Goal: Task Accomplishment & Management: Complete application form

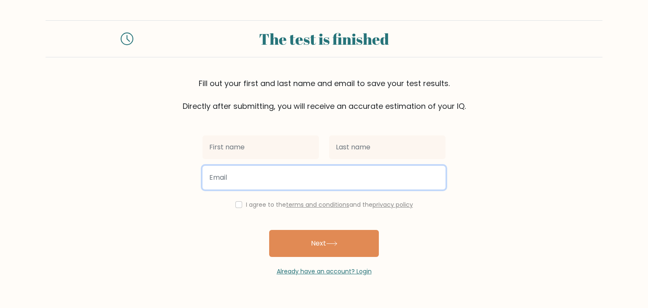
click at [298, 179] on input "email" at bounding box center [324, 178] width 243 height 24
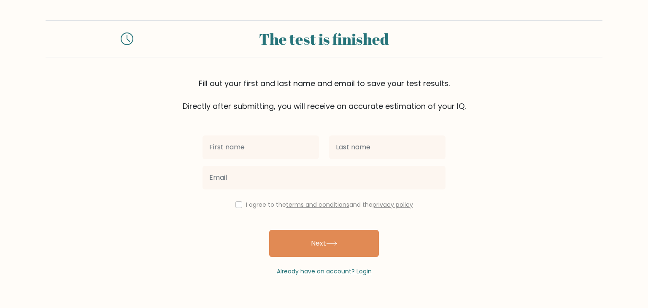
click at [326, 124] on div "I agree to the terms and conditions and the privacy policy Next Already have an…" at bounding box center [324, 194] width 253 height 164
click at [333, 271] on link "Already have an account? Login" at bounding box center [324, 271] width 95 height 8
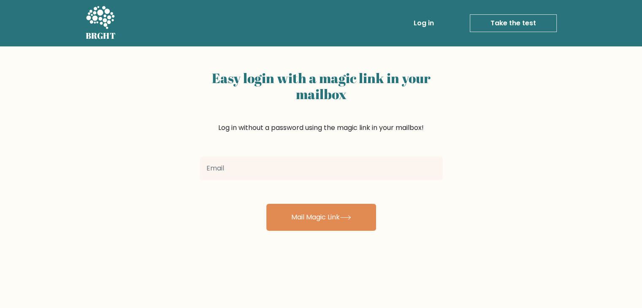
click at [336, 186] on form "Mail Magic Link" at bounding box center [321, 192] width 243 height 78
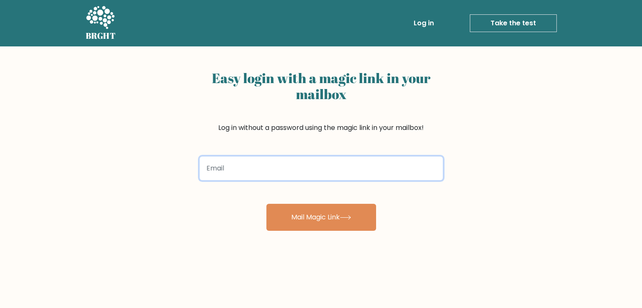
click at [338, 175] on input "email" at bounding box center [321, 169] width 243 height 24
type input "[EMAIL_ADDRESS][DOMAIN_NAME]"
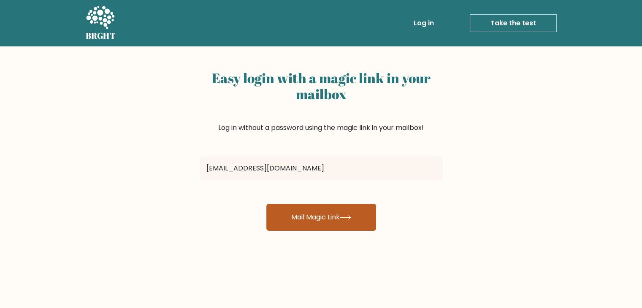
click at [313, 222] on button "Mail Magic Link" at bounding box center [321, 217] width 110 height 27
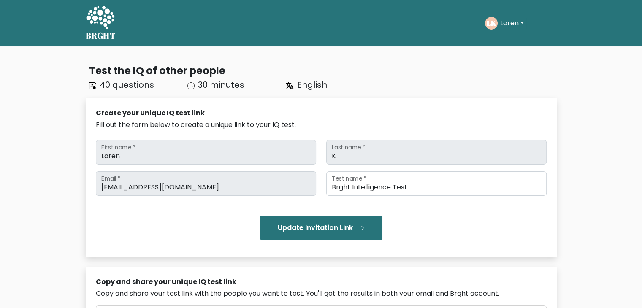
click at [506, 21] on button "Laren" at bounding box center [512, 23] width 29 height 11
click at [502, 37] on link "Dashboard" at bounding box center [518, 41] width 67 height 14
click at [506, 25] on button "Laren" at bounding box center [512, 23] width 29 height 11
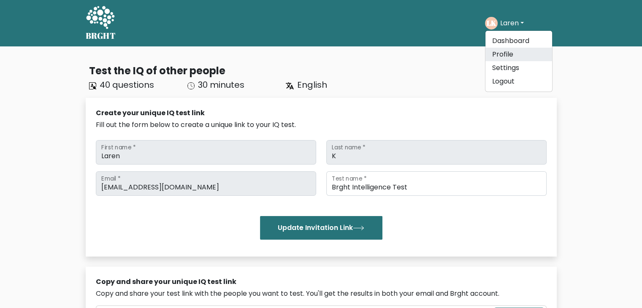
click at [502, 53] on link "Profile" at bounding box center [518, 55] width 67 height 14
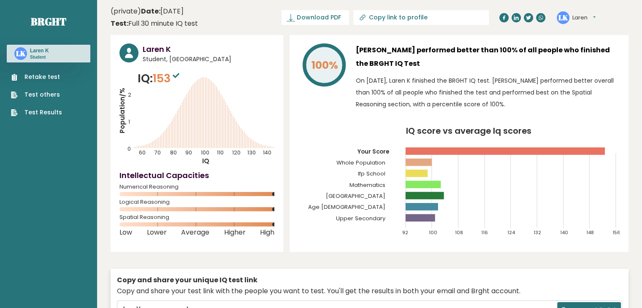
click at [39, 73] on link "Retake test" at bounding box center [36, 77] width 51 height 9
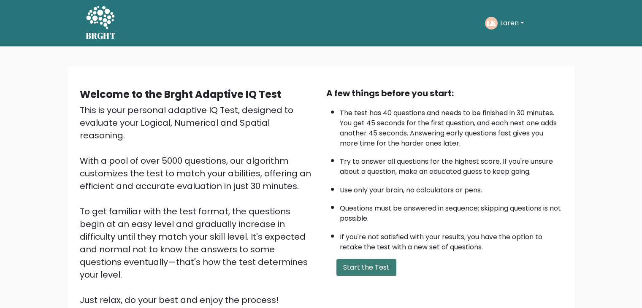
click at [372, 266] on button "Start the Test" at bounding box center [366, 267] width 60 height 17
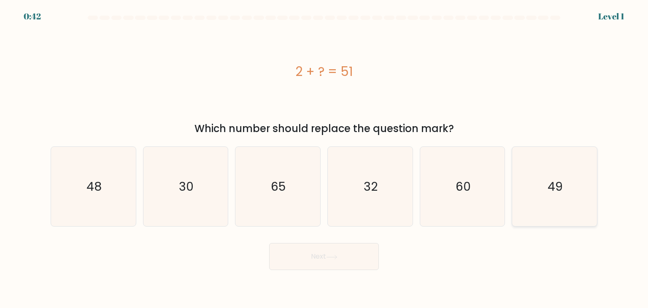
click at [568, 184] on icon "49" at bounding box center [554, 186] width 79 height 79
click at [325, 158] on input "f. 49" at bounding box center [324, 156] width 0 height 4
radio input "true"
click at [354, 255] on button "Next" at bounding box center [324, 256] width 110 height 27
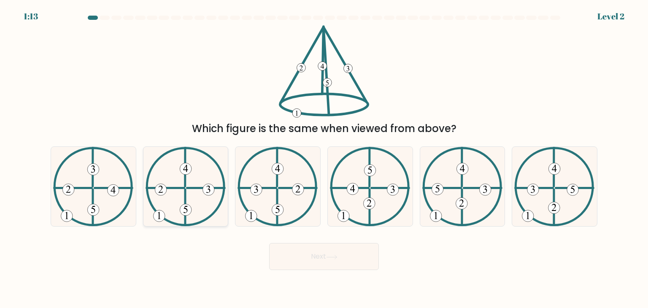
click at [204, 206] on icon at bounding box center [186, 186] width 80 height 79
click at [324, 158] on input "b." at bounding box center [324, 156] width 0 height 4
radio input "true"
click at [312, 255] on button "Next" at bounding box center [324, 256] width 110 height 27
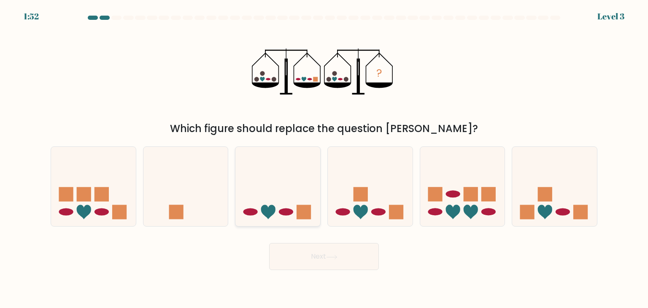
click at [263, 189] on icon at bounding box center [278, 187] width 85 height 70
click at [324, 158] on input "c." at bounding box center [324, 156] width 0 height 4
radio input "true"
click at [317, 260] on button "Next" at bounding box center [324, 256] width 110 height 27
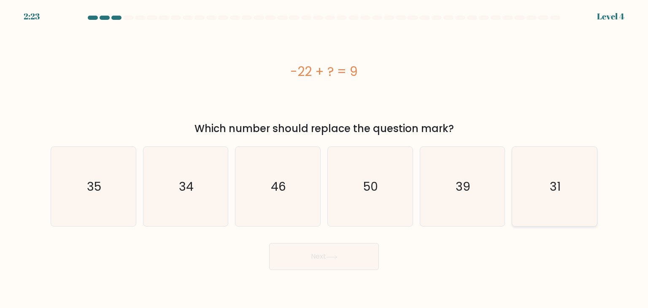
click at [573, 185] on icon "31" at bounding box center [554, 186] width 79 height 79
click at [325, 158] on input "f. 31" at bounding box center [324, 156] width 0 height 4
radio input "true"
click at [326, 260] on button "Next" at bounding box center [324, 256] width 110 height 27
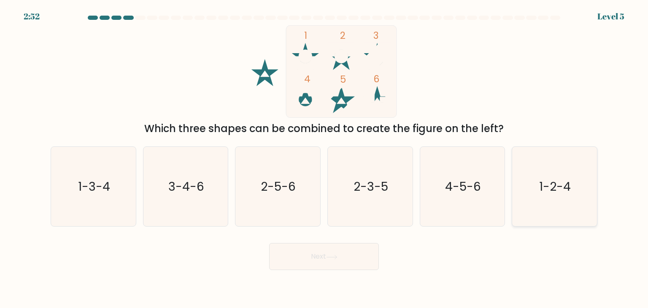
click at [549, 176] on icon "1-2-4" at bounding box center [554, 186] width 79 height 79
click at [325, 158] on input "f. 1-2-4" at bounding box center [324, 156] width 0 height 4
radio input "true"
click at [336, 262] on button "Next" at bounding box center [324, 256] width 110 height 27
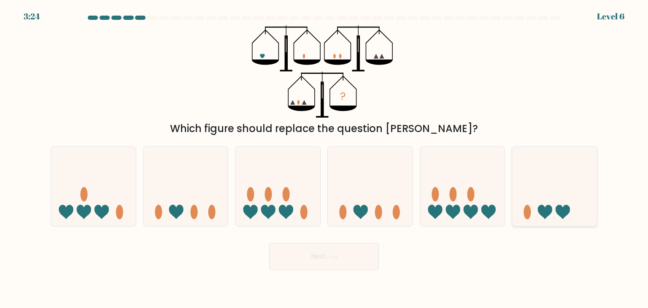
click at [586, 198] on icon at bounding box center [555, 187] width 85 height 70
click at [325, 158] on input "f." at bounding box center [324, 156] width 0 height 4
radio input "true"
click at [324, 255] on button "Next" at bounding box center [324, 256] width 110 height 27
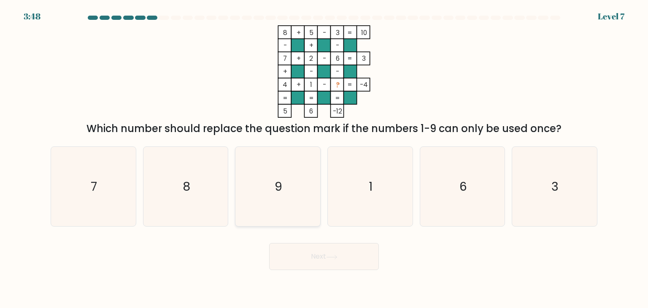
click at [276, 200] on icon "9" at bounding box center [277, 186] width 79 height 79
click at [324, 158] on input "c. 9" at bounding box center [324, 156] width 0 height 4
radio input "true"
click at [309, 255] on button "Next" at bounding box center [324, 256] width 110 height 27
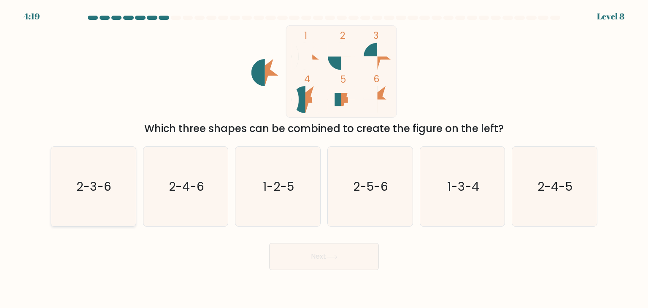
click at [111, 194] on icon "2-3-6" at bounding box center [93, 186] width 79 height 79
click at [324, 158] on input "a. 2-3-6" at bounding box center [324, 156] width 0 height 4
radio input "true"
click at [321, 252] on button "Next" at bounding box center [324, 256] width 110 height 27
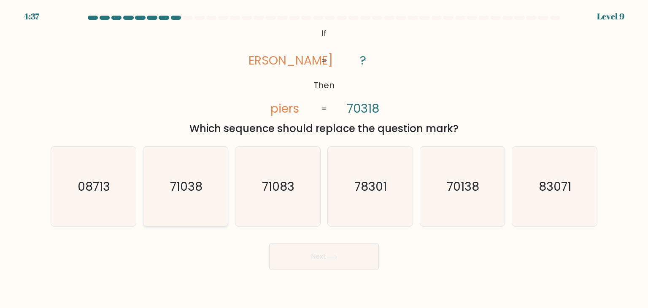
click at [201, 179] on text "71038" at bounding box center [186, 186] width 33 height 17
click at [324, 158] on input "b. 71038" at bounding box center [324, 156] width 0 height 4
radio input "true"
click at [337, 254] on button "Next" at bounding box center [324, 256] width 110 height 27
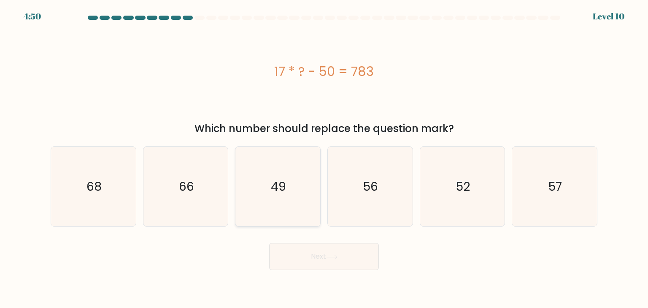
click at [275, 176] on icon "49" at bounding box center [277, 186] width 79 height 79
click at [324, 158] on input "c. 49" at bounding box center [324, 156] width 0 height 4
radio input "true"
click at [328, 252] on button "Next" at bounding box center [324, 256] width 110 height 27
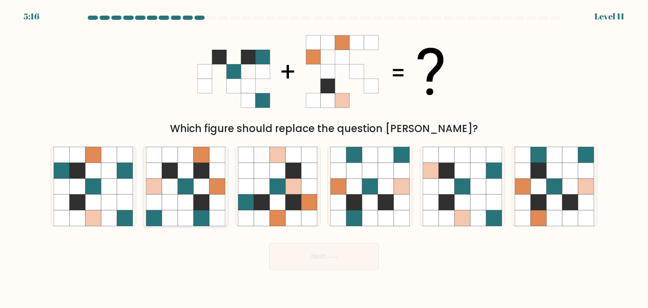
click at [191, 199] on icon at bounding box center [186, 203] width 16 height 16
click at [324, 158] on input "b." at bounding box center [324, 156] width 0 height 4
radio input "true"
click at [564, 196] on icon at bounding box center [571, 203] width 16 height 16
click at [325, 158] on input "f." at bounding box center [324, 156] width 0 height 4
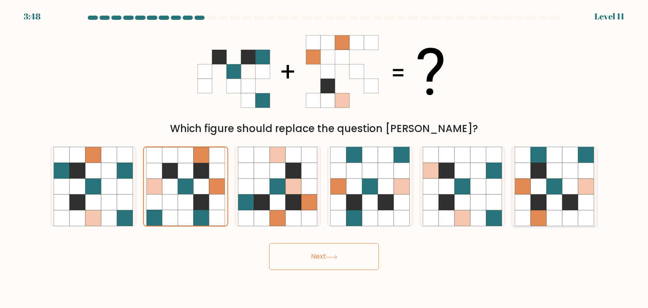
radio input "true"
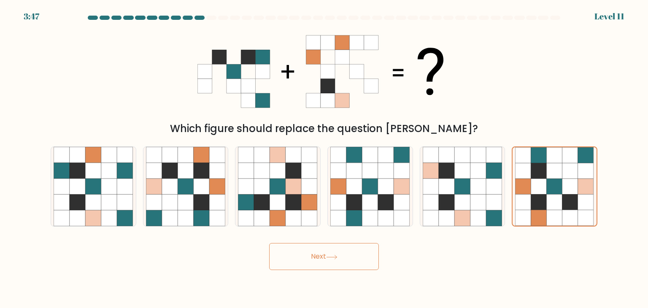
click at [337, 257] on icon at bounding box center [332, 257] width 10 height 4
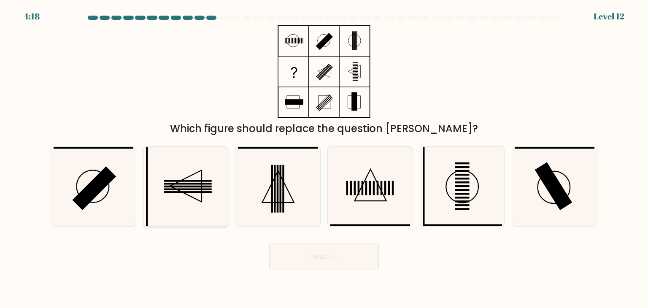
click at [202, 190] on icon at bounding box center [186, 186] width 32 height 32
click at [324, 158] on input "b." at bounding box center [324, 156] width 0 height 4
radio input "true"
click at [353, 254] on button "Next" at bounding box center [324, 256] width 110 height 27
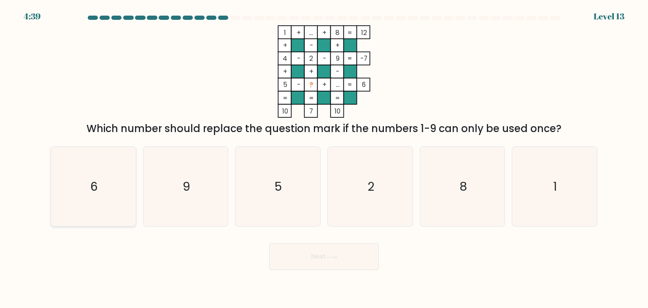
click at [103, 205] on icon "6" at bounding box center [93, 186] width 79 height 79
click at [324, 158] on input "a. 6" at bounding box center [324, 156] width 0 height 4
radio input "true"
click at [334, 264] on button "Next" at bounding box center [324, 256] width 110 height 27
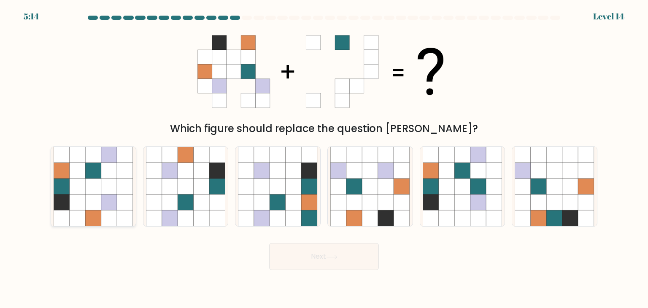
click at [104, 209] on icon at bounding box center [109, 203] width 16 height 16
click at [324, 158] on input "a." at bounding box center [324, 156] width 0 height 4
radio input "true"
click at [331, 259] on icon at bounding box center [331, 257] width 11 height 5
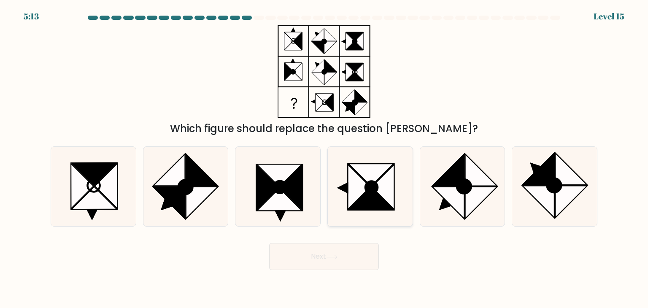
click at [401, 191] on icon at bounding box center [370, 186] width 79 height 79
click at [325, 158] on input "d." at bounding box center [324, 156] width 0 height 4
radio input "true"
click at [479, 186] on icon at bounding box center [482, 170] width 32 height 32
click at [325, 158] on input "e." at bounding box center [324, 156] width 0 height 4
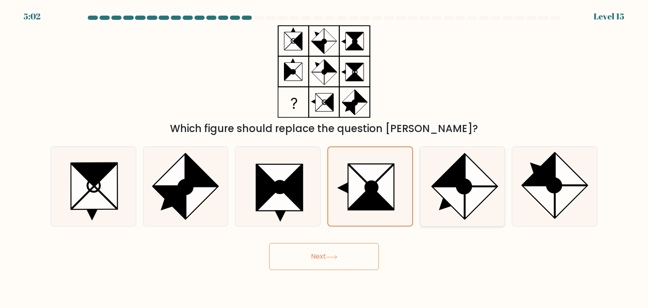
radio input "true"
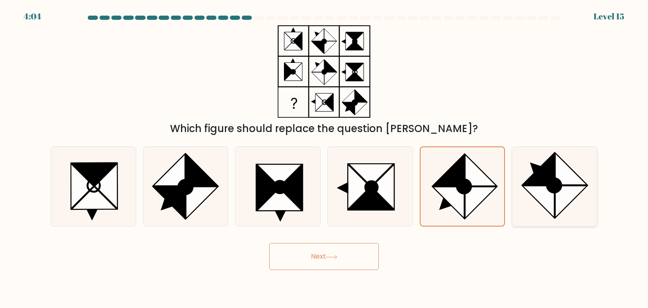
click at [548, 180] on icon at bounding box center [539, 169] width 32 height 32
click at [325, 158] on input "f." at bounding box center [324, 156] width 0 height 4
radio input "true"
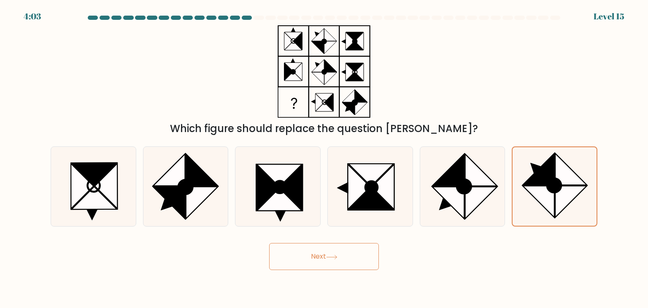
click at [349, 255] on button "Next" at bounding box center [324, 256] width 110 height 27
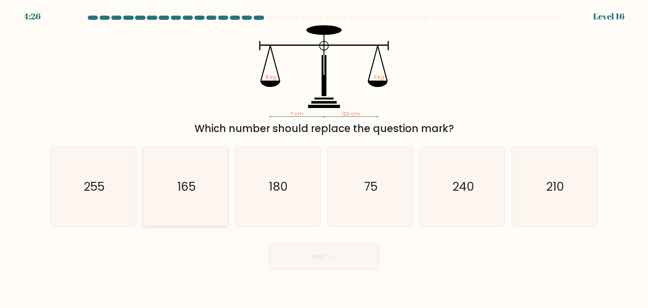
click at [220, 187] on icon "165" at bounding box center [185, 186] width 79 height 79
click at [324, 158] on input "b. 165" at bounding box center [324, 156] width 0 height 4
radio input "true"
click at [313, 253] on button "Next" at bounding box center [324, 256] width 110 height 27
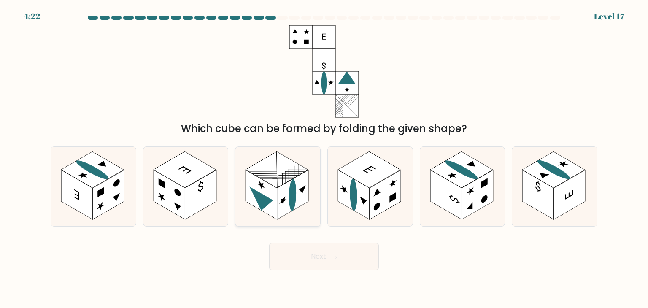
click at [266, 184] on rect at bounding box center [262, 195] width 32 height 50
click at [324, 158] on input "c." at bounding box center [324, 156] width 0 height 4
radio input "true"
click at [317, 256] on button "Next" at bounding box center [324, 256] width 110 height 27
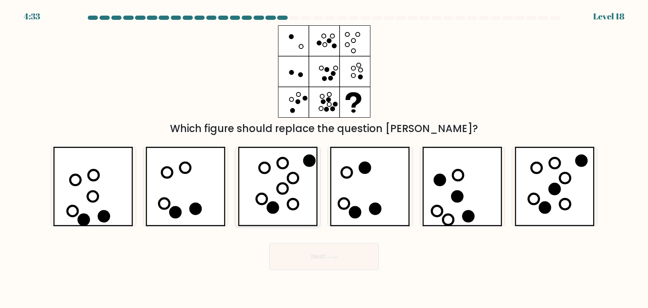
click at [293, 182] on icon at bounding box center [278, 186] width 80 height 79
click at [324, 158] on input "c." at bounding box center [324, 156] width 0 height 4
radio input "true"
click at [314, 260] on button "Next" at bounding box center [324, 256] width 110 height 27
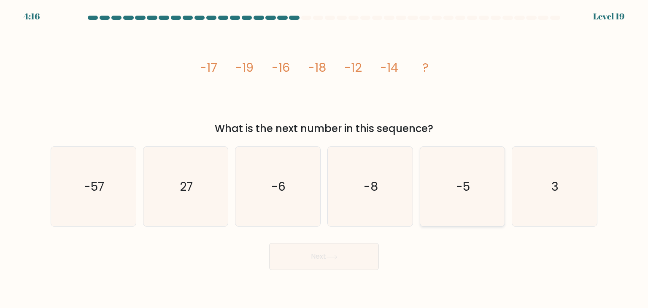
click at [459, 165] on icon "-5" at bounding box center [462, 186] width 79 height 79
click at [325, 158] on input "e. -5" at bounding box center [324, 156] width 0 height 4
radio input "true"
click at [356, 265] on button "Next" at bounding box center [324, 256] width 110 height 27
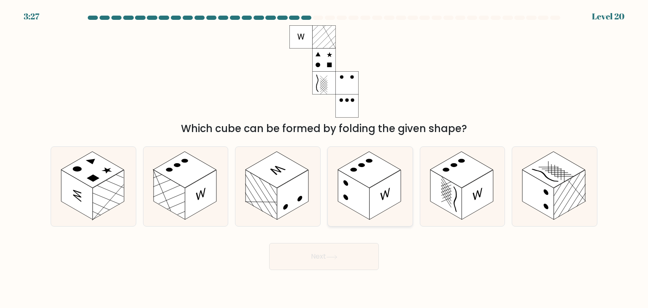
click at [375, 195] on rect at bounding box center [386, 195] width 32 height 50
click at [325, 158] on input "d." at bounding box center [324, 156] width 0 height 4
radio input "true"
click at [444, 196] on rect at bounding box center [447, 195] width 32 height 50
click at [325, 158] on input "e." at bounding box center [324, 156] width 0 height 4
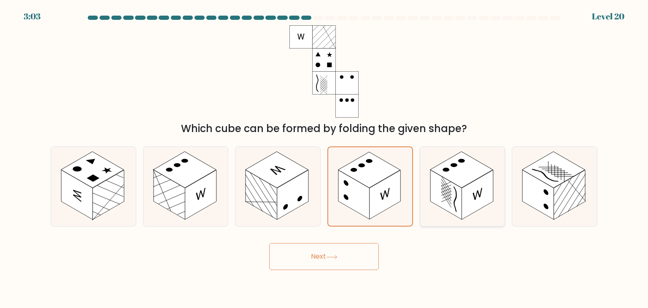
radio input "true"
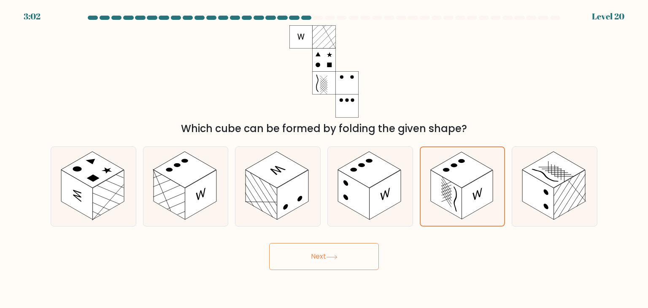
click at [365, 255] on button "Next" at bounding box center [324, 256] width 110 height 27
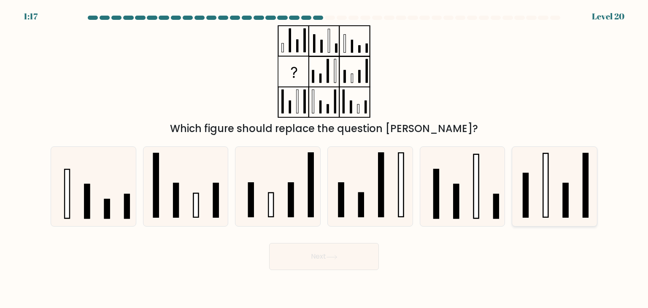
click at [553, 201] on icon at bounding box center [554, 186] width 79 height 79
click at [325, 158] on input "f." at bounding box center [324, 156] width 0 height 4
radio input "true"
click at [309, 251] on button "Next" at bounding box center [324, 256] width 110 height 27
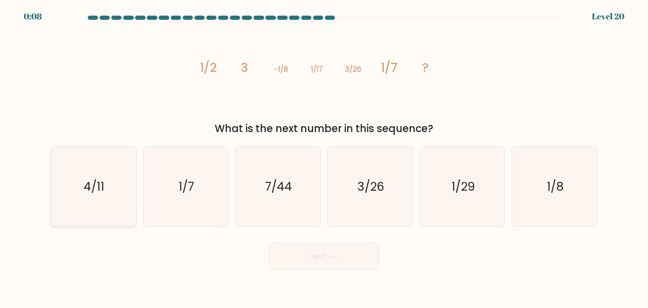
click at [93, 182] on text "4/11" at bounding box center [94, 186] width 21 height 17
click at [324, 158] on input "a. 4/11" at bounding box center [324, 156] width 0 height 4
radio input "true"
click at [329, 252] on button "Next" at bounding box center [324, 256] width 110 height 27
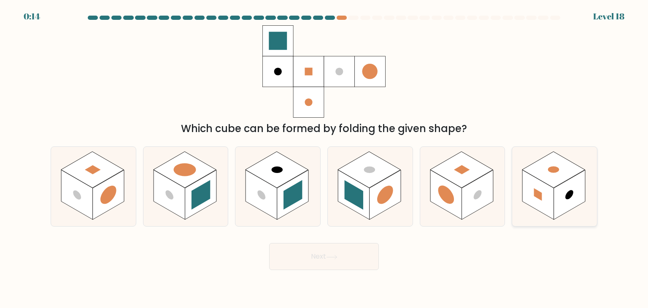
click at [540, 183] on rect at bounding box center [539, 195] width 32 height 50
click at [325, 158] on input "f." at bounding box center [324, 156] width 0 height 4
radio input "true"
click at [309, 253] on button "Next" at bounding box center [324, 256] width 110 height 27
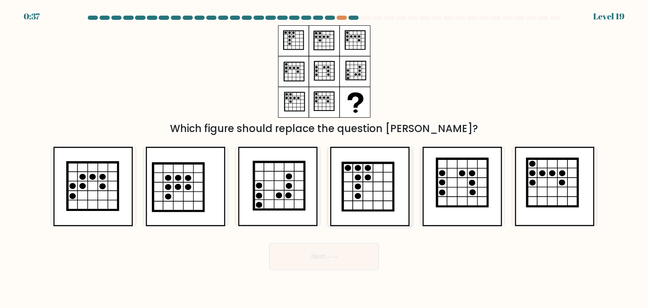
click at [367, 176] on icon at bounding box center [368, 178] width 6 height 6
click at [325, 158] on input "d." at bounding box center [324, 156] width 0 height 4
radio input "true"
click at [451, 187] on icon at bounding box center [452, 192] width 10 height 10
click at [325, 158] on input "e." at bounding box center [324, 156] width 0 height 4
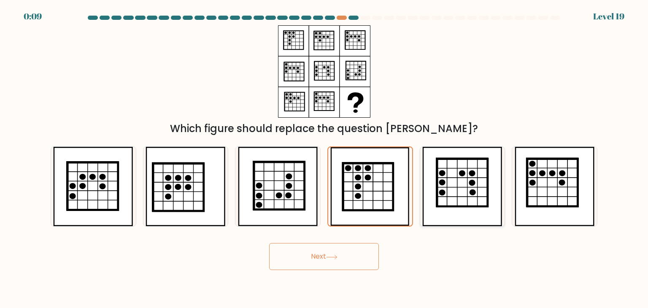
radio input "true"
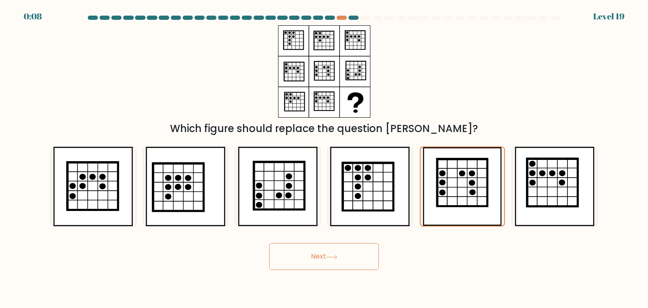
click at [344, 255] on button "Next" at bounding box center [324, 256] width 110 height 27
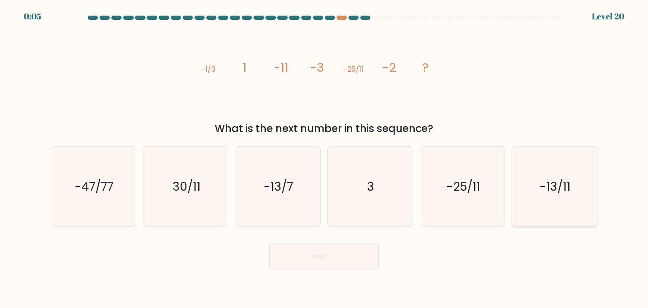
click at [537, 203] on icon "-13/11" at bounding box center [554, 186] width 79 height 79
click at [325, 158] on input "f. -13/11" at bounding box center [324, 156] width 0 height 4
radio input "true"
click at [326, 258] on button "Next" at bounding box center [324, 256] width 110 height 27
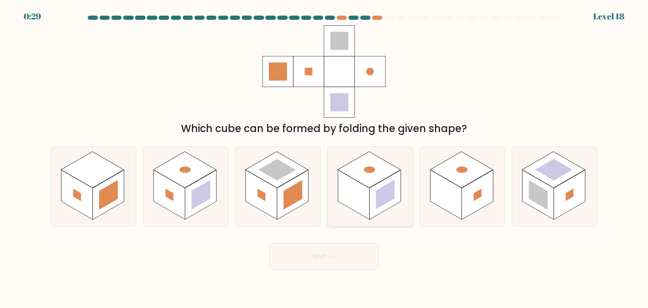
click at [365, 181] on rect at bounding box center [369, 170] width 63 height 36
click at [325, 158] on input "d." at bounding box center [324, 156] width 0 height 4
radio input "true"
click at [342, 255] on button "Next" at bounding box center [324, 256] width 110 height 27
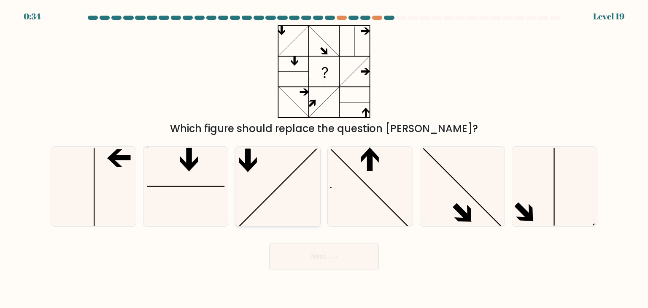
click at [304, 181] on icon at bounding box center [277, 186] width 79 height 79
click at [324, 158] on input "c." at bounding box center [324, 156] width 0 height 4
radio input "true"
click at [388, 184] on icon at bounding box center [370, 186] width 79 height 79
click at [325, 158] on input "d." at bounding box center [324, 156] width 0 height 4
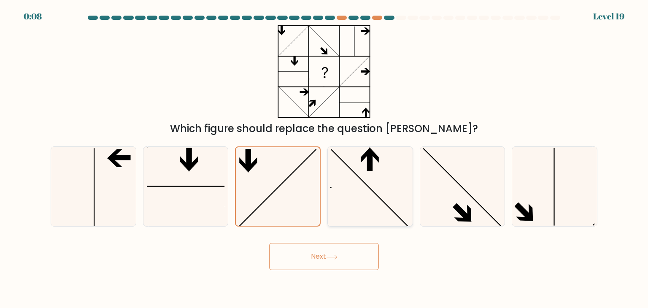
radio input "true"
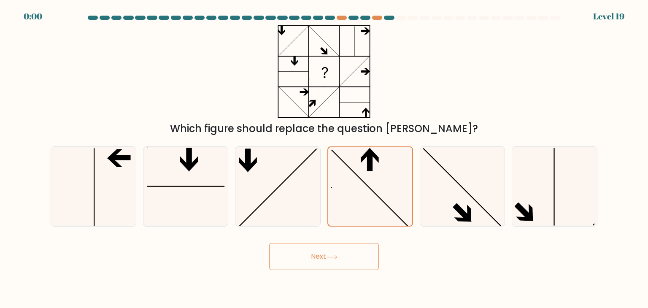
click at [359, 250] on button "Next" at bounding box center [324, 256] width 110 height 27
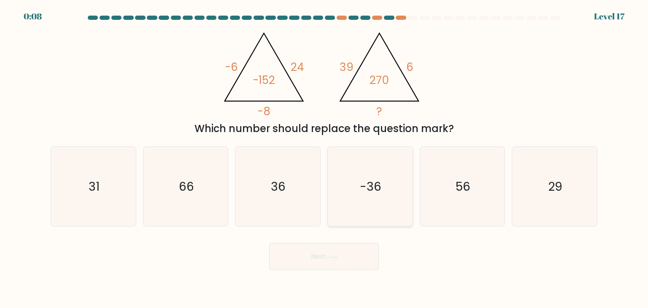
click at [356, 191] on icon "-36" at bounding box center [370, 186] width 79 height 79
click at [325, 158] on input "d. -36" at bounding box center [324, 156] width 0 height 4
radio input "true"
click at [306, 197] on icon "36" at bounding box center [277, 186] width 79 height 79
click at [324, 158] on input "c. 36" at bounding box center [324, 156] width 0 height 4
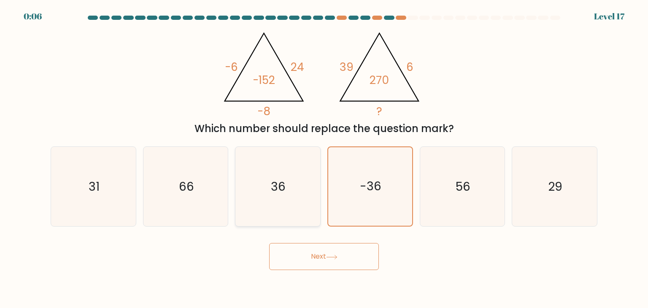
radio input "true"
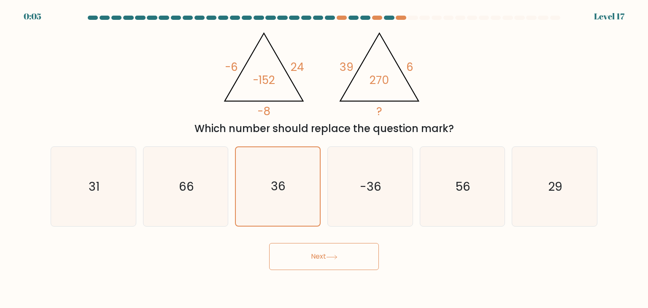
click at [311, 255] on button "Next" at bounding box center [324, 256] width 110 height 27
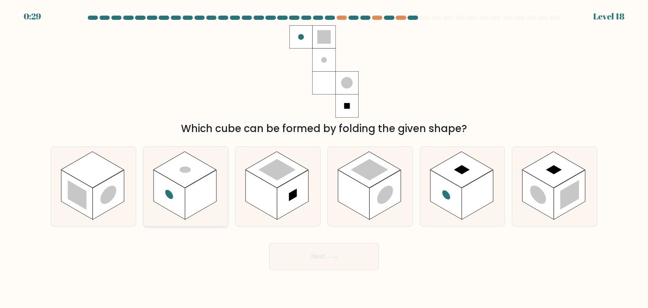
click at [204, 171] on rect at bounding box center [184, 170] width 63 height 36
click at [324, 158] on input "b." at bounding box center [324, 156] width 0 height 4
radio input "true"
click at [290, 254] on button "Next" at bounding box center [324, 256] width 110 height 27
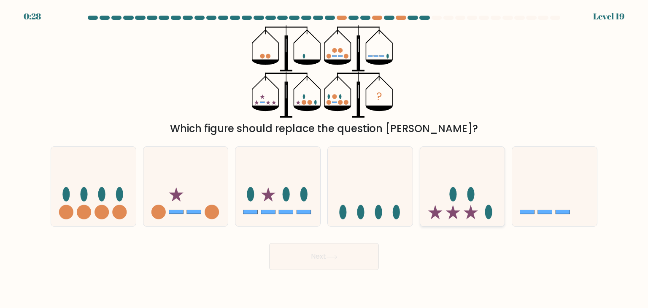
click at [455, 190] on ellipse at bounding box center [453, 194] width 7 height 14
click at [325, 158] on input "e." at bounding box center [324, 156] width 0 height 4
radio input "true"
click at [324, 263] on button "Next" at bounding box center [324, 256] width 110 height 27
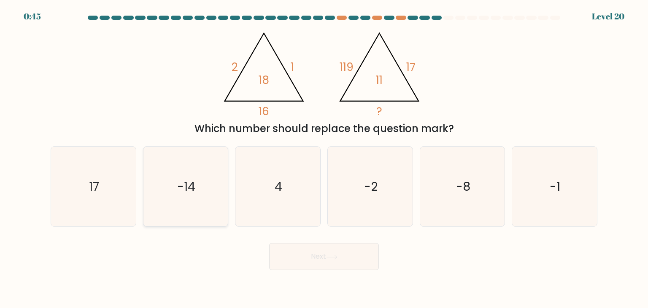
click at [198, 196] on icon "-14" at bounding box center [185, 186] width 79 height 79
click at [324, 158] on input "b. -14" at bounding box center [324, 156] width 0 height 4
radio input "true"
click at [447, 191] on icon "-8" at bounding box center [462, 186] width 79 height 79
click at [325, 158] on input "e. -8" at bounding box center [324, 156] width 0 height 4
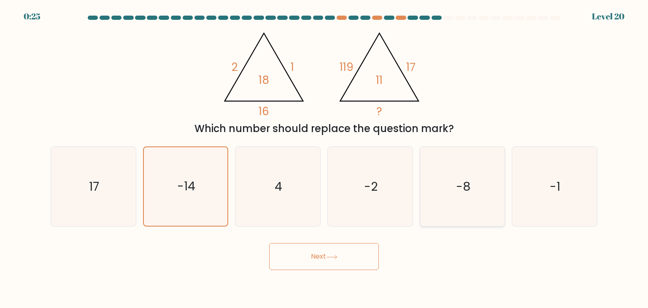
radio input "true"
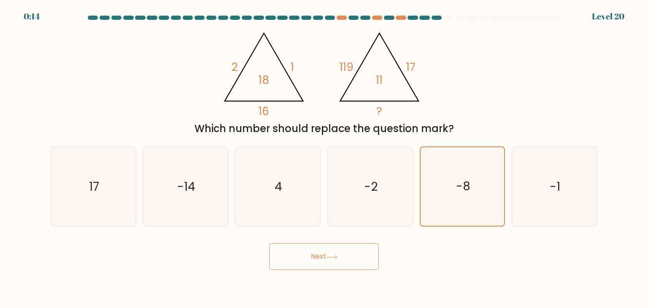
click at [340, 254] on button "Next" at bounding box center [324, 256] width 110 height 27
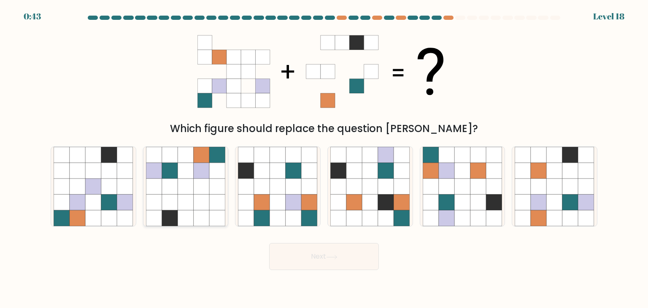
click at [199, 183] on icon at bounding box center [202, 187] width 16 height 16
click at [324, 158] on input "b." at bounding box center [324, 156] width 0 height 4
radio input "true"
click at [456, 190] on icon at bounding box center [463, 187] width 16 height 16
click at [325, 158] on input "e." at bounding box center [324, 156] width 0 height 4
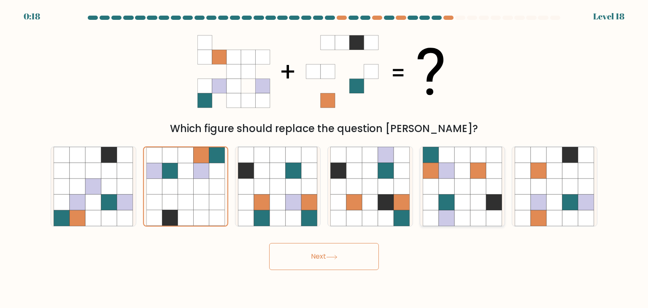
radio input "true"
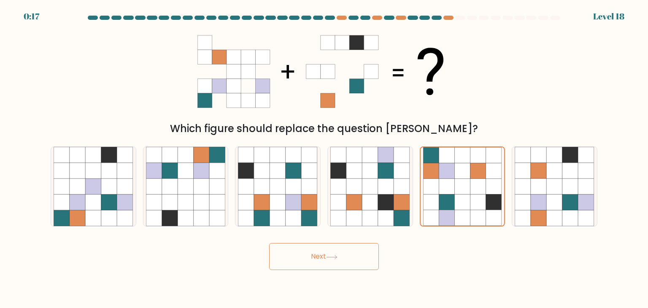
click at [334, 258] on icon at bounding box center [331, 257] width 11 height 5
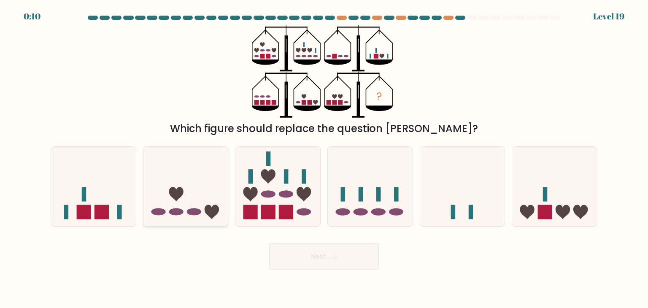
click at [202, 181] on icon at bounding box center [186, 187] width 85 height 70
click at [324, 158] on input "b." at bounding box center [324, 156] width 0 height 4
radio input "true"
click at [334, 251] on button "Next" at bounding box center [324, 256] width 110 height 27
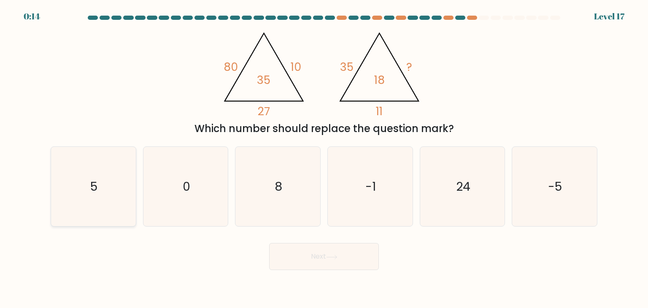
click at [108, 186] on icon "5" at bounding box center [93, 186] width 79 height 79
click at [324, 158] on input "a. 5" at bounding box center [324, 156] width 0 height 4
radio input "true"
click at [336, 261] on button "Next" at bounding box center [324, 256] width 110 height 27
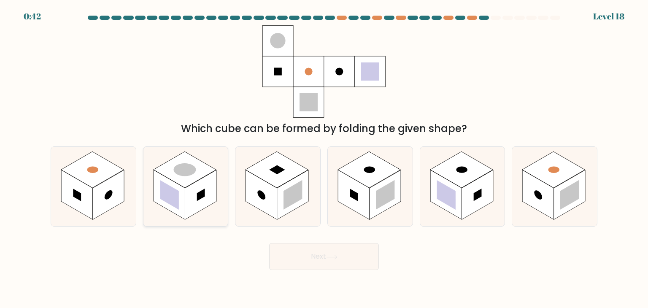
click at [189, 201] on rect at bounding box center [201, 195] width 32 height 50
click at [324, 158] on input "b." at bounding box center [324, 156] width 0 height 4
radio input "true"
click at [344, 257] on button "Next" at bounding box center [324, 256] width 110 height 27
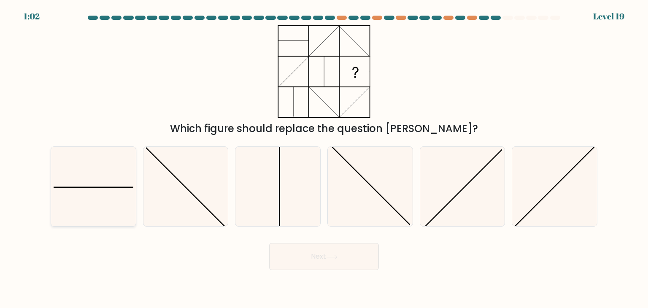
click at [118, 201] on icon at bounding box center [93, 186] width 79 height 79
click at [324, 158] on input "a." at bounding box center [324, 156] width 0 height 4
radio input "true"
click at [337, 259] on icon at bounding box center [332, 257] width 10 height 4
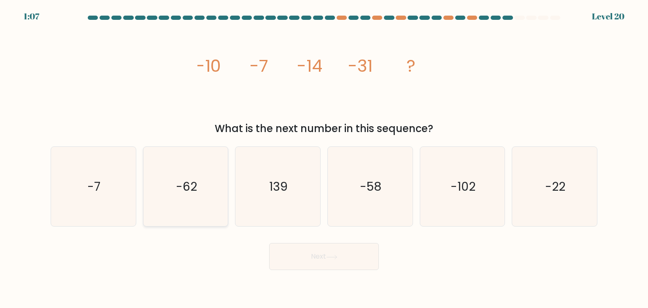
click at [205, 185] on icon "-62" at bounding box center [185, 186] width 79 height 79
click at [324, 158] on input "b. -62" at bounding box center [324, 156] width 0 height 4
radio input "true"
click at [317, 257] on button "Next" at bounding box center [324, 256] width 110 height 27
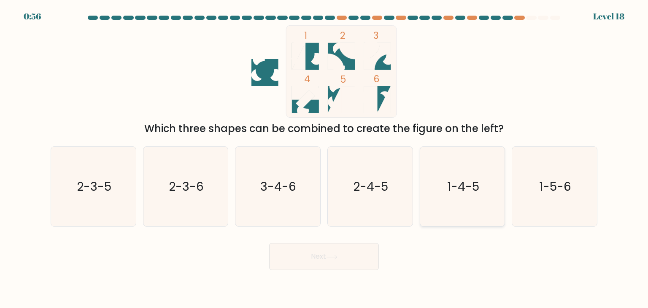
click at [451, 196] on icon "1-4-5" at bounding box center [462, 186] width 79 height 79
click at [325, 158] on input "e. 1-4-5" at bounding box center [324, 156] width 0 height 4
radio input "true"
click at [570, 191] on text "1-5-6" at bounding box center [556, 186] width 32 height 17
click at [325, 158] on input "f. 1-5-6" at bounding box center [324, 156] width 0 height 4
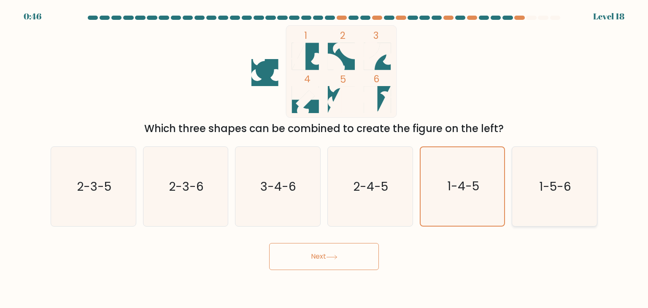
radio input "true"
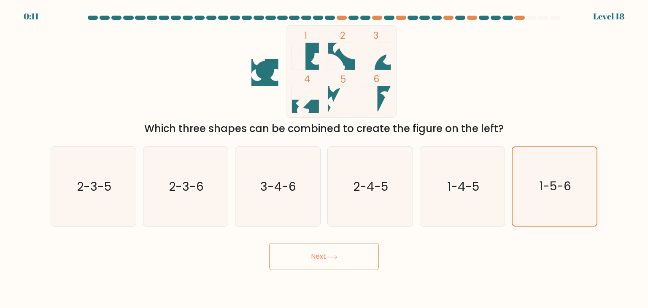
click at [320, 262] on button "Next" at bounding box center [324, 256] width 110 height 27
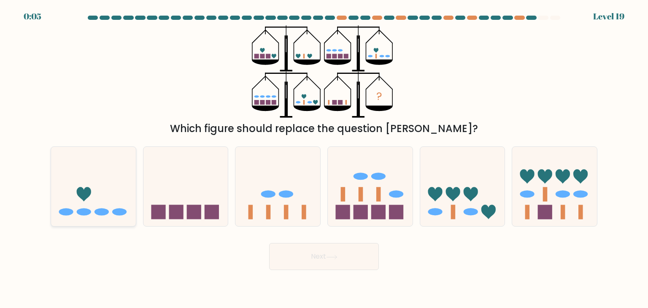
click at [108, 209] on icon at bounding box center [93, 187] width 85 height 70
click at [324, 158] on input "a." at bounding box center [324, 156] width 0 height 4
radio input "true"
click at [290, 253] on button "Next" at bounding box center [324, 256] width 110 height 27
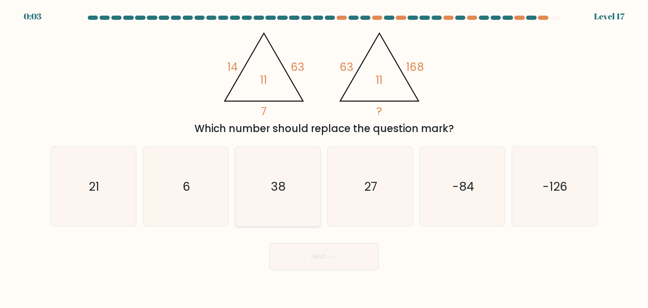
click at [296, 196] on icon "38" at bounding box center [277, 186] width 79 height 79
click at [324, 158] on input "c. 38" at bounding box center [324, 156] width 0 height 4
radio input "true"
click at [344, 199] on icon "27" at bounding box center [370, 186] width 79 height 79
click at [325, 158] on input "d. 27" at bounding box center [324, 156] width 0 height 4
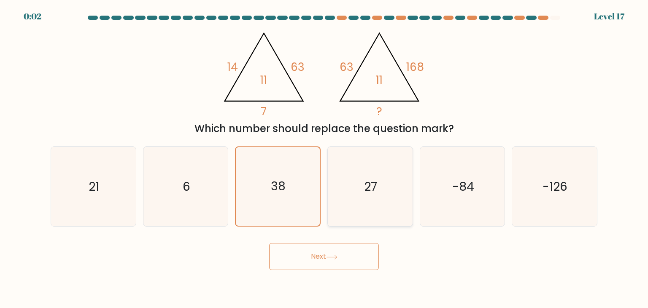
radio input "true"
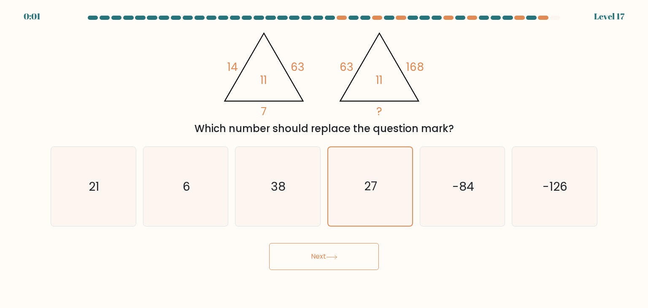
click at [306, 257] on button "Next" at bounding box center [324, 256] width 110 height 27
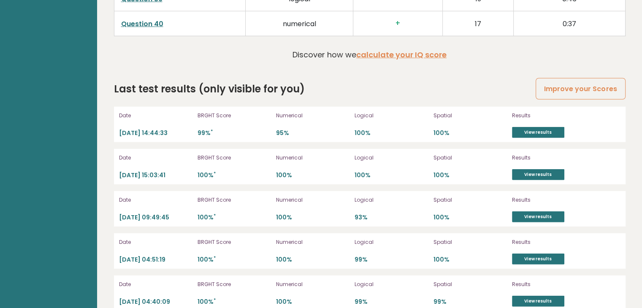
scroll to position [2364, 0]
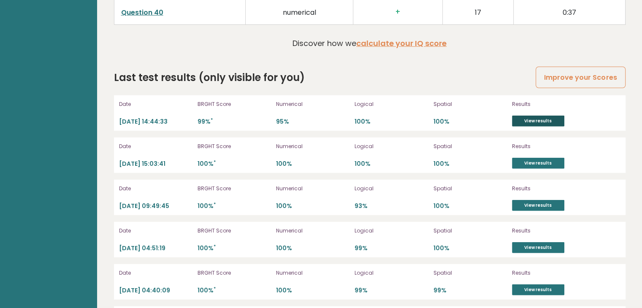
click at [527, 118] on link "View results" at bounding box center [538, 121] width 52 height 11
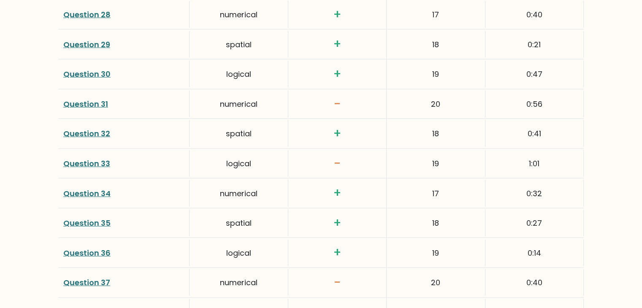
scroll to position [2234, 0]
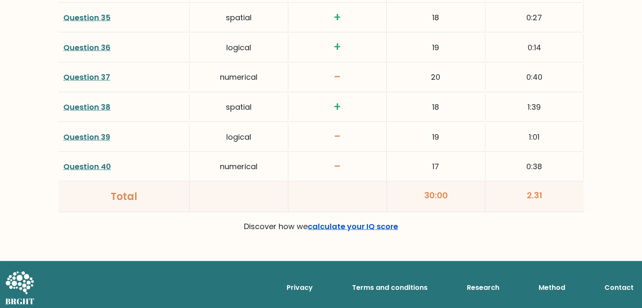
click at [346, 221] on link "calculate your IQ score" at bounding box center [353, 226] width 90 height 11
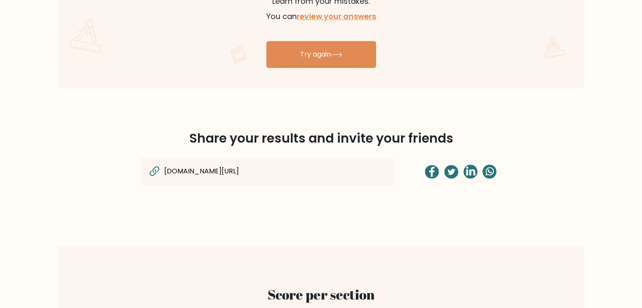
scroll to position [545, 0]
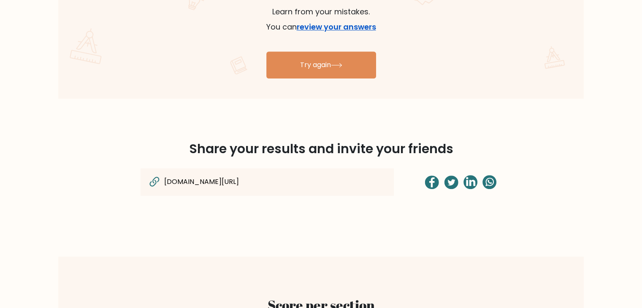
click at [342, 29] on link "review your answers" at bounding box center [336, 27] width 79 height 11
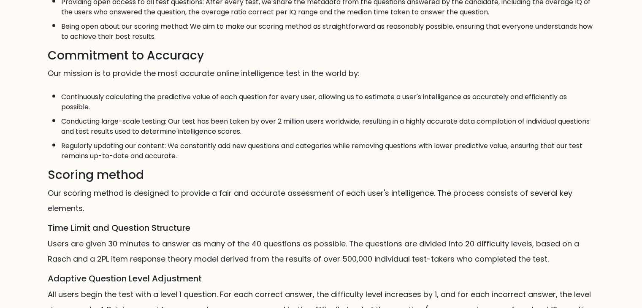
scroll to position [500, 0]
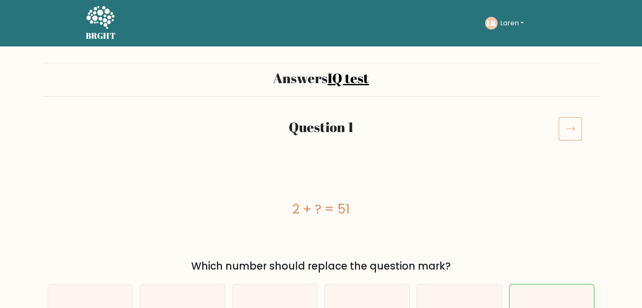
click at [566, 126] on icon at bounding box center [571, 129] width 24 height 24
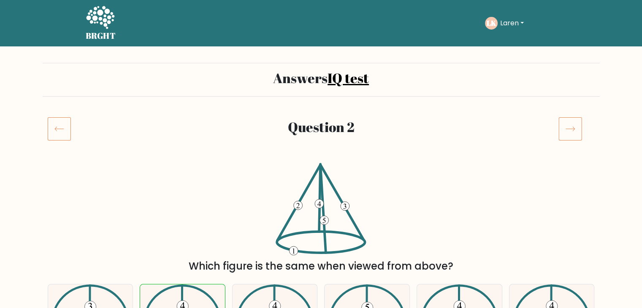
click at [566, 129] on icon at bounding box center [571, 129] width 24 height 24
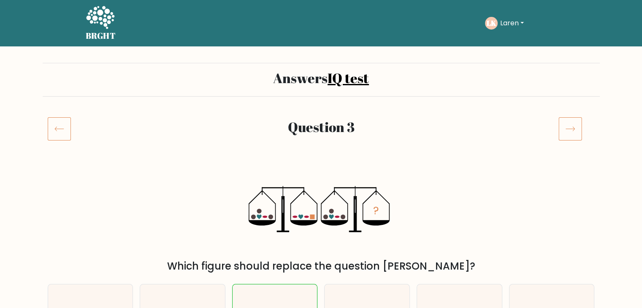
click at [566, 129] on icon at bounding box center [571, 129] width 24 height 24
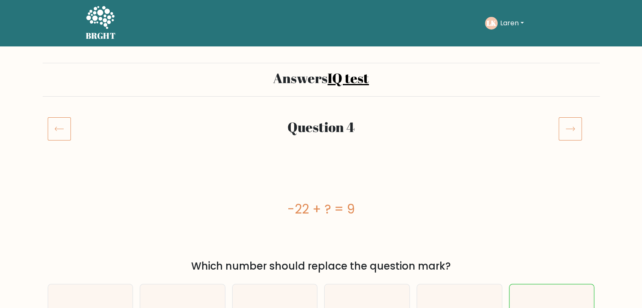
click at [578, 130] on icon at bounding box center [571, 129] width 24 height 24
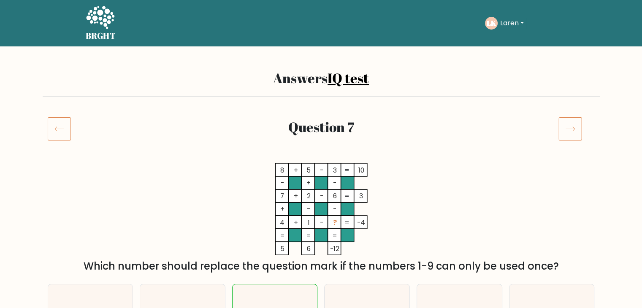
click at [565, 125] on icon at bounding box center [571, 129] width 24 height 24
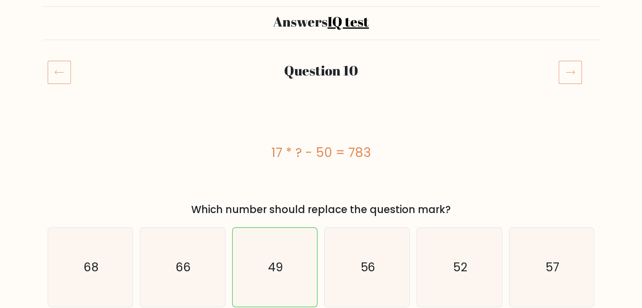
scroll to position [41, 0]
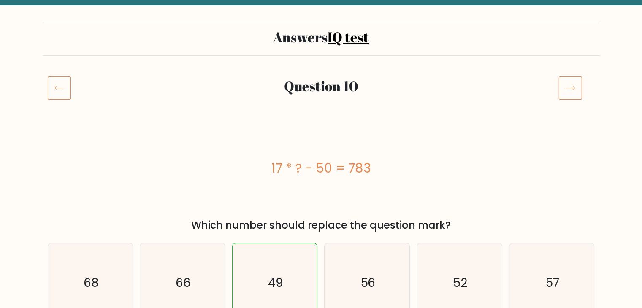
click at [572, 90] on icon at bounding box center [571, 88] width 24 height 24
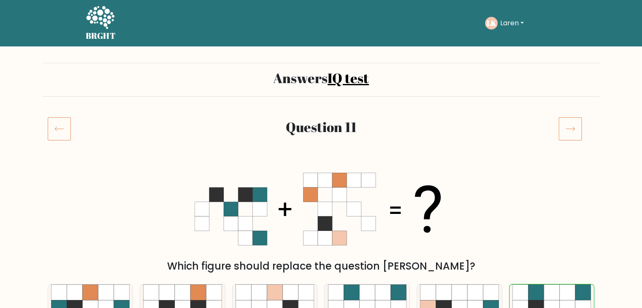
click at [572, 90] on div "Answers IQ test" at bounding box center [321, 80] width 557 height 34
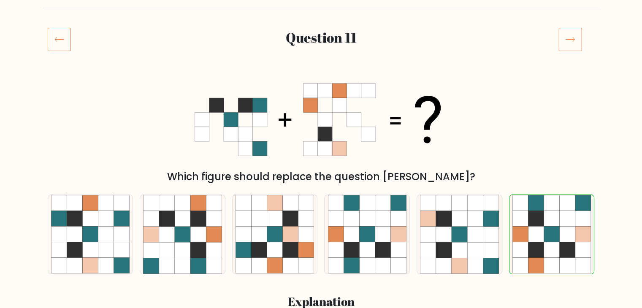
scroll to position [87, 0]
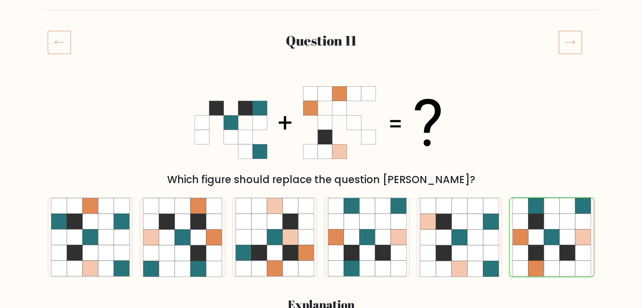
click at [568, 42] on icon at bounding box center [570, 43] width 9 height 4
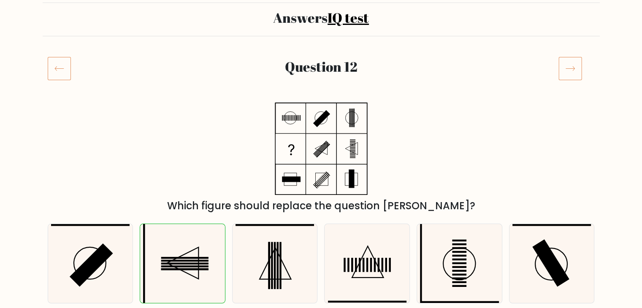
scroll to position [42, 0]
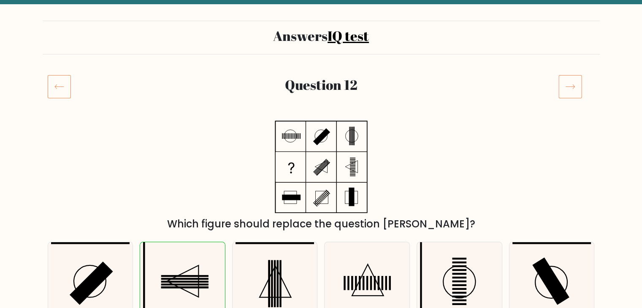
click at [564, 95] on icon at bounding box center [571, 87] width 24 height 24
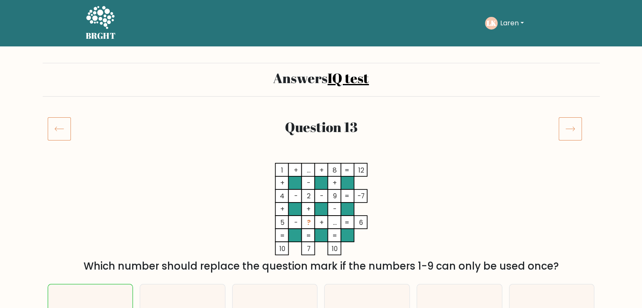
click at [569, 138] on icon at bounding box center [571, 129] width 24 height 24
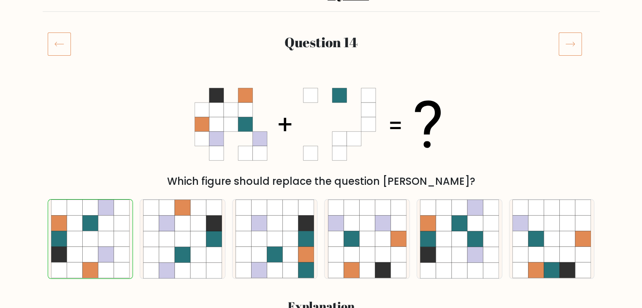
scroll to position [84, 0]
click at [569, 49] on icon at bounding box center [571, 45] width 24 height 24
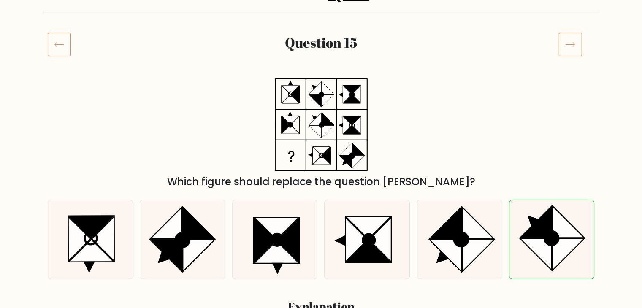
scroll to position [84, 0]
click at [566, 42] on icon at bounding box center [571, 45] width 24 height 24
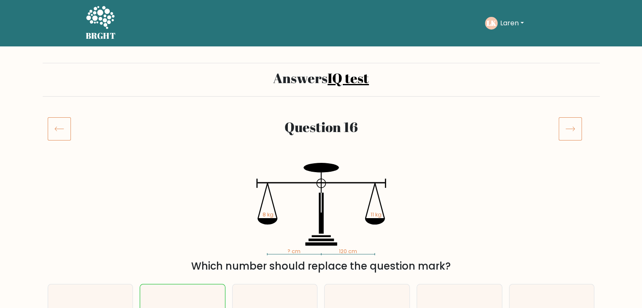
click at [54, 130] on icon at bounding box center [59, 129] width 23 height 24
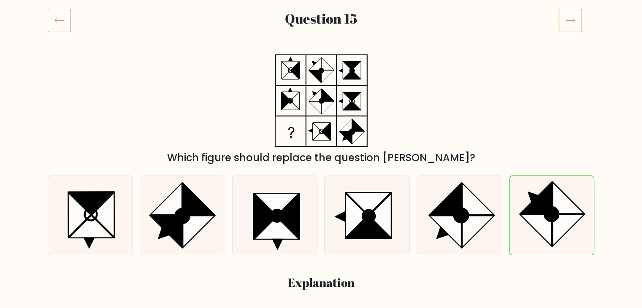
scroll to position [85, 0]
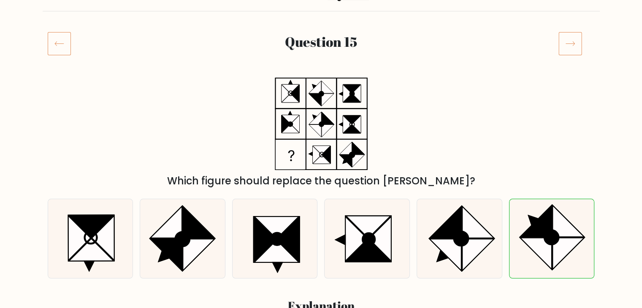
click at [574, 44] on icon at bounding box center [571, 44] width 24 height 24
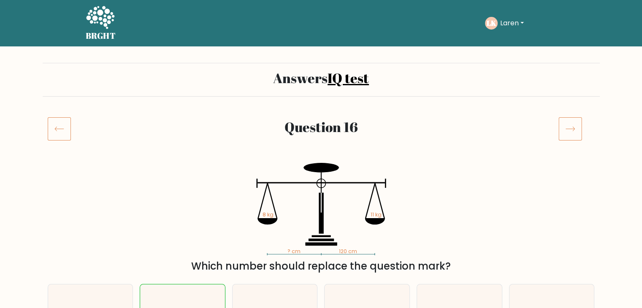
click at [565, 119] on icon at bounding box center [571, 129] width 24 height 24
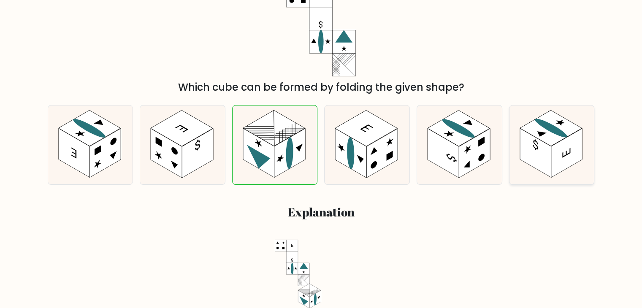
scroll to position [84, 0]
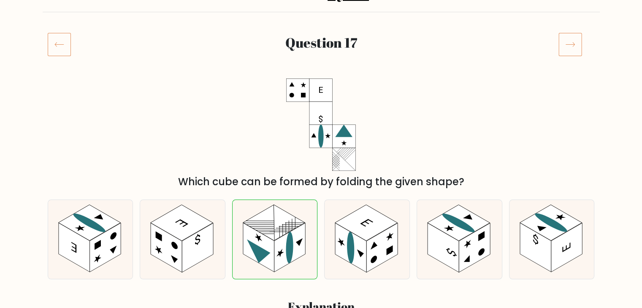
click at [571, 57] on div "Question 17" at bounding box center [321, 55] width 557 height 44
click at [571, 46] on icon at bounding box center [571, 45] width 24 height 24
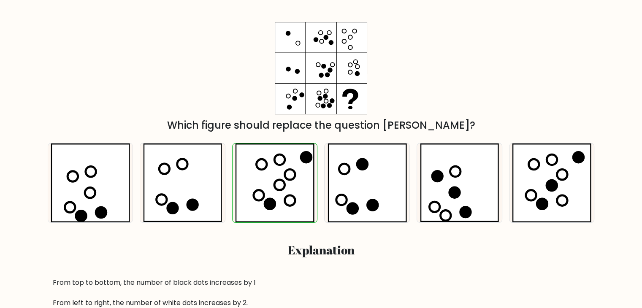
scroll to position [57, 0]
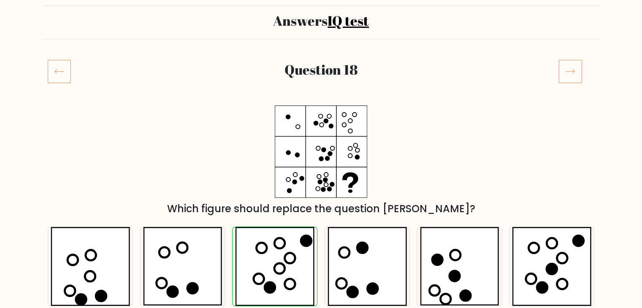
click at [571, 71] on icon at bounding box center [570, 72] width 9 height 4
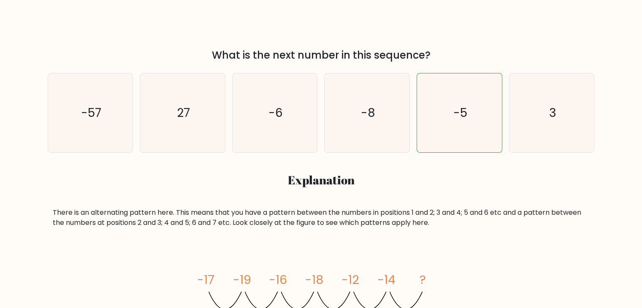
scroll to position [42, 0]
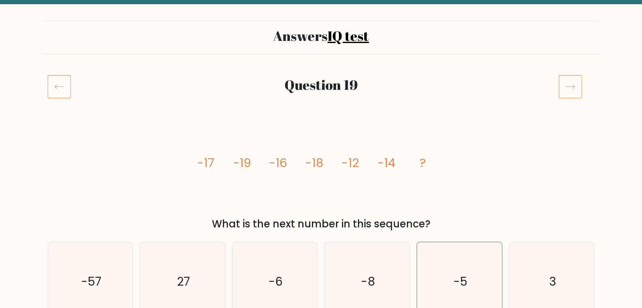
click at [569, 87] on icon at bounding box center [571, 87] width 24 height 24
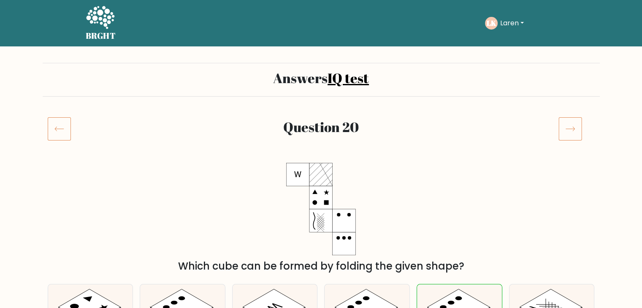
click at [566, 131] on icon at bounding box center [571, 129] width 24 height 24
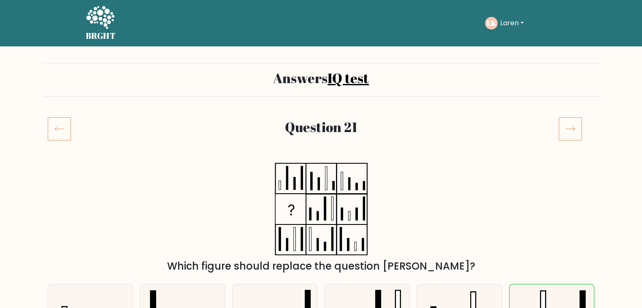
click at [566, 125] on icon at bounding box center [571, 129] width 24 height 24
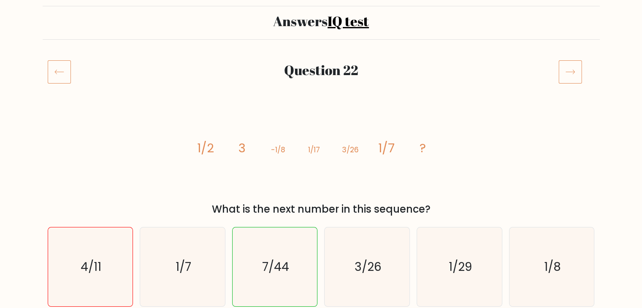
scroll to position [42, 0]
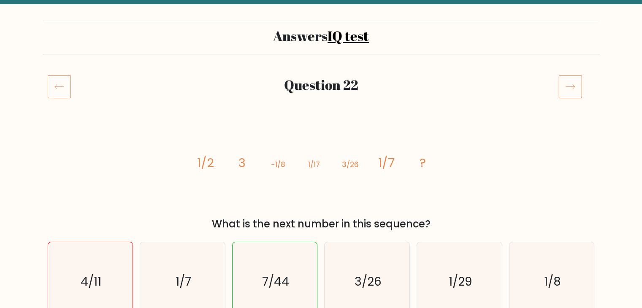
click at [567, 84] on icon at bounding box center [571, 87] width 24 height 24
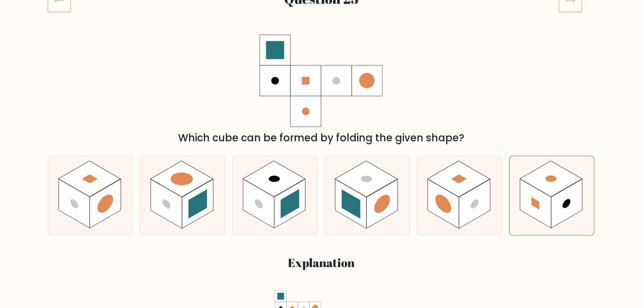
scroll to position [127, 0]
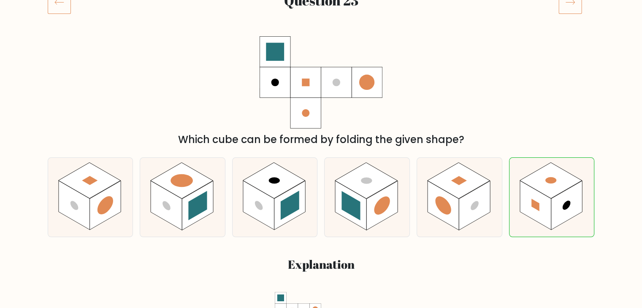
click at [566, 8] on icon at bounding box center [571, 2] width 24 height 24
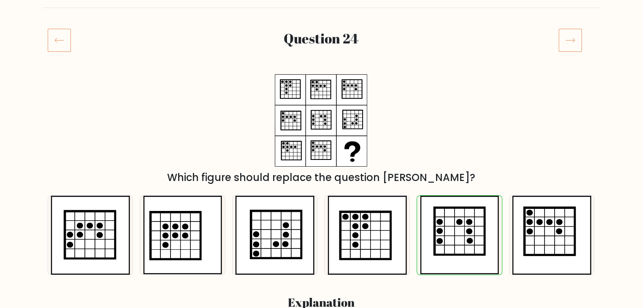
scroll to position [84, 0]
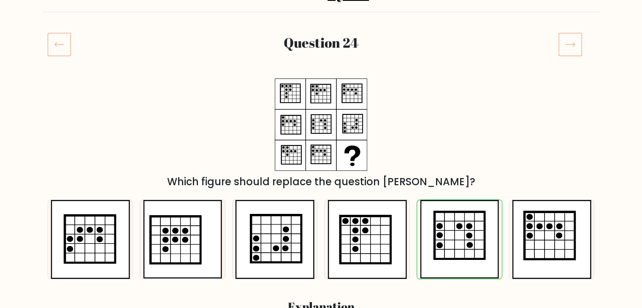
click at [569, 54] on icon at bounding box center [571, 45] width 24 height 24
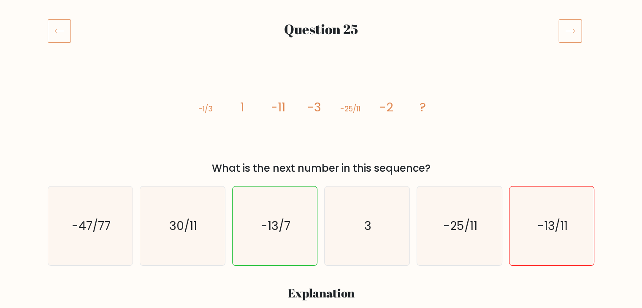
scroll to position [84, 0]
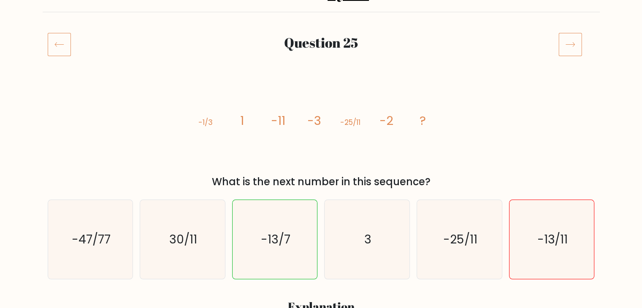
click at [567, 50] on icon at bounding box center [571, 45] width 24 height 24
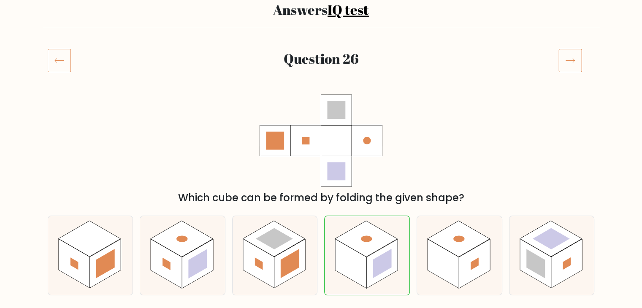
scroll to position [42, 0]
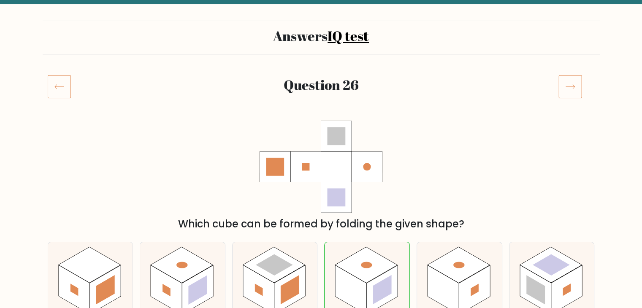
click at [559, 77] on icon at bounding box center [571, 87] width 24 height 24
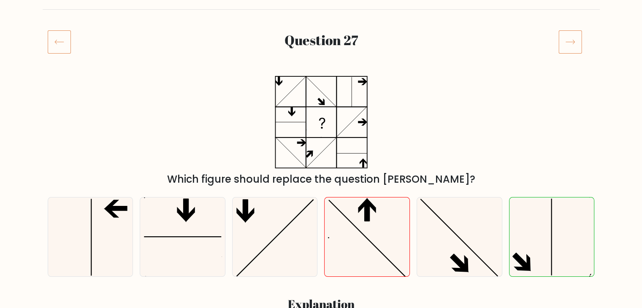
scroll to position [84, 0]
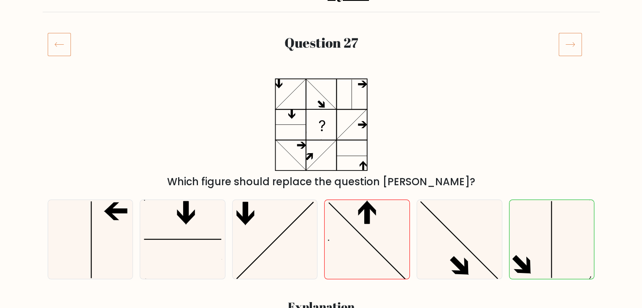
click at [571, 46] on icon at bounding box center [571, 45] width 24 height 24
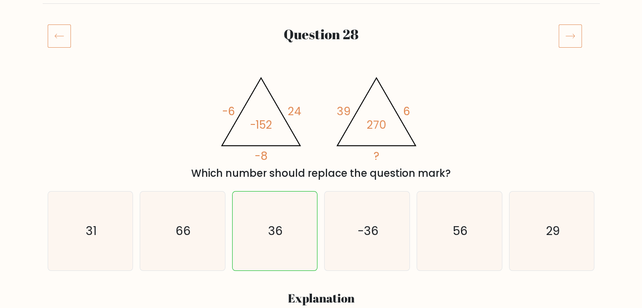
scroll to position [84, 0]
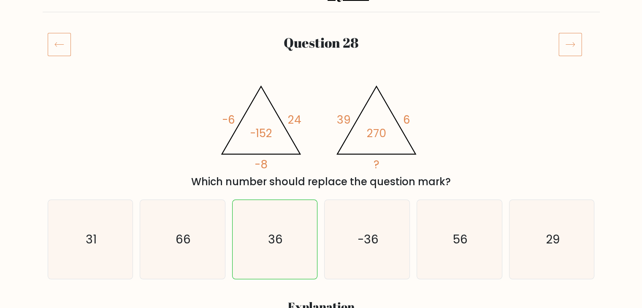
click at [564, 51] on icon at bounding box center [571, 45] width 24 height 24
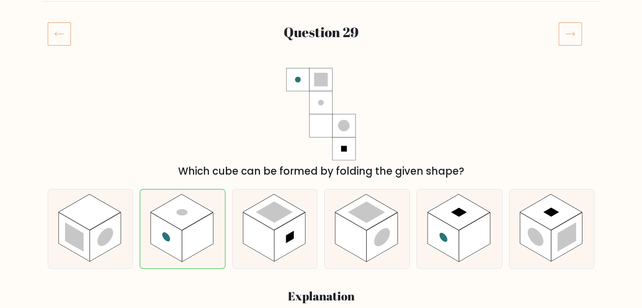
scroll to position [84, 0]
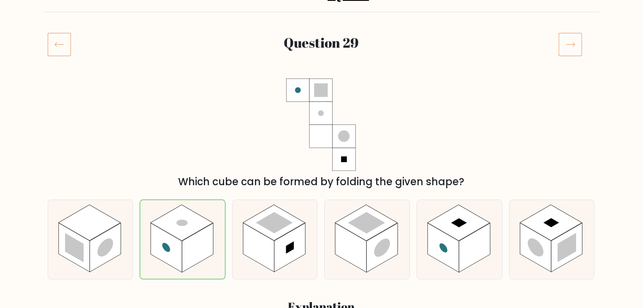
click at [572, 53] on icon at bounding box center [571, 45] width 24 height 24
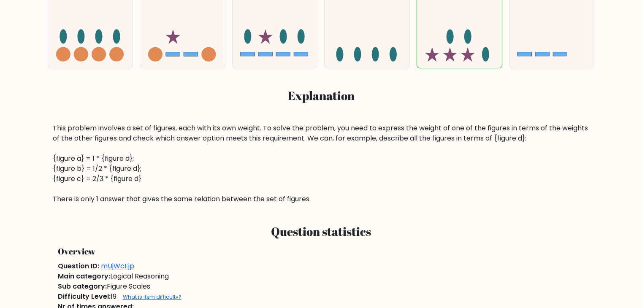
scroll to position [84, 0]
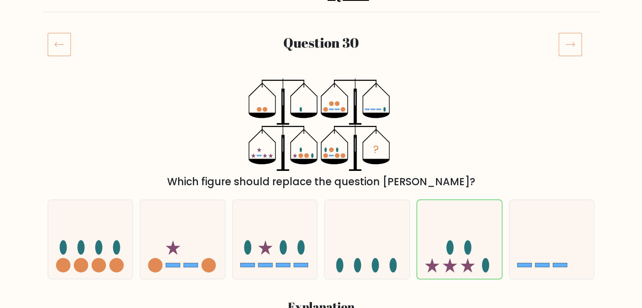
click at [569, 43] on icon at bounding box center [571, 45] width 24 height 24
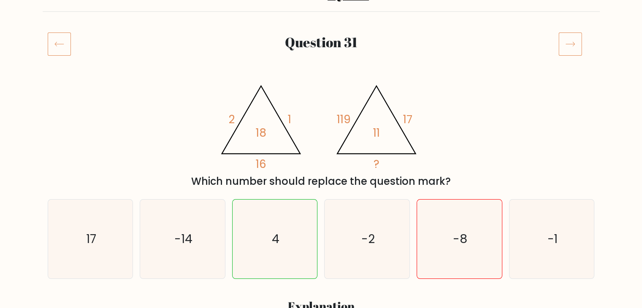
scroll to position [84, 0]
click at [575, 47] on icon at bounding box center [571, 45] width 24 height 24
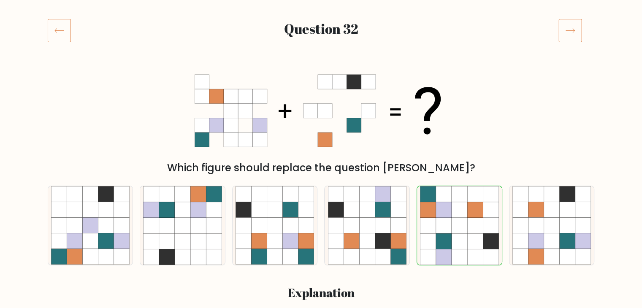
scroll to position [84, 0]
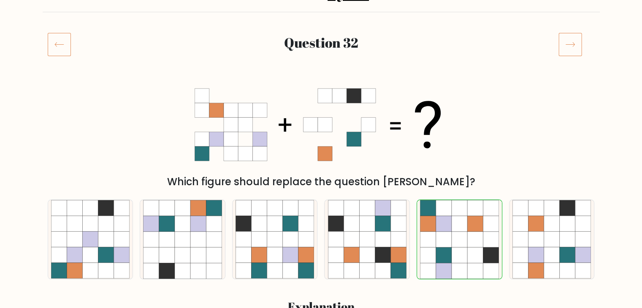
click at [576, 45] on icon at bounding box center [571, 45] width 24 height 24
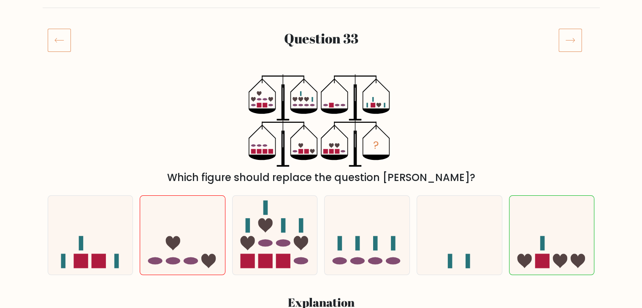
scroll to position [84, 0]
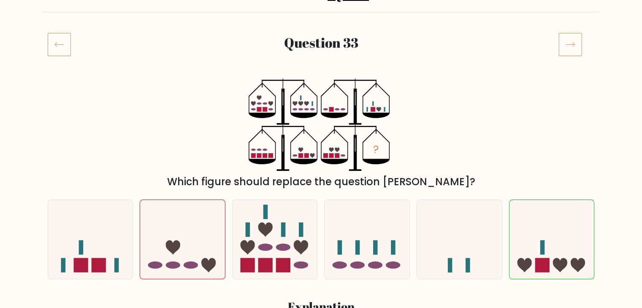
click at [567, 43] on icon at bounding box center [571, 45] width 24 height 24
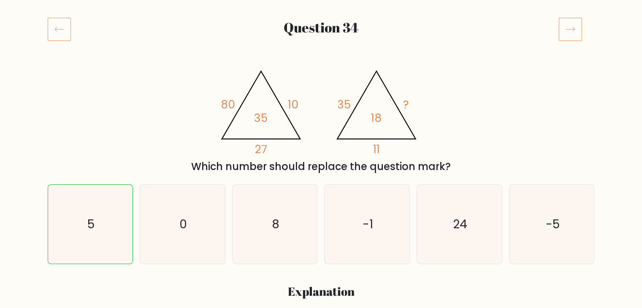
scroll to position [84, 0]
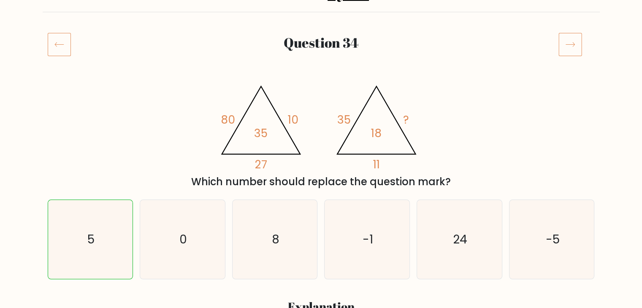
click at [577, 43] on icon at bounding box center [571, 45] width 24 height 24
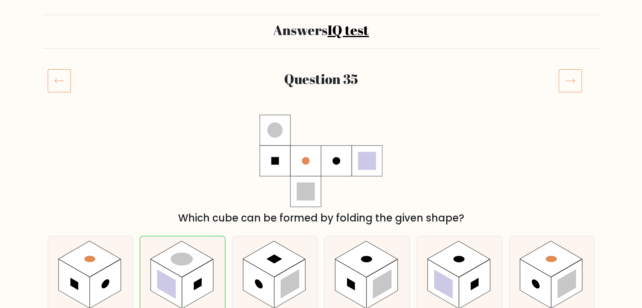
scroll to position [42, 0]
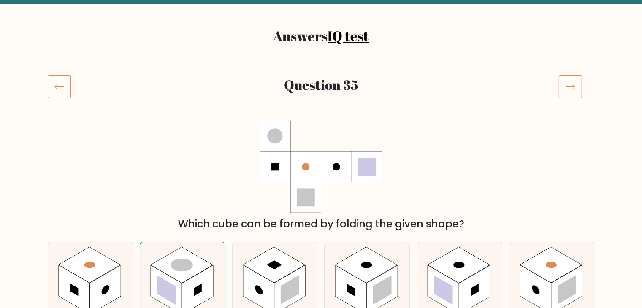
click at [561, 97] on icon at bounding box center [571, 87] width 24 height 24
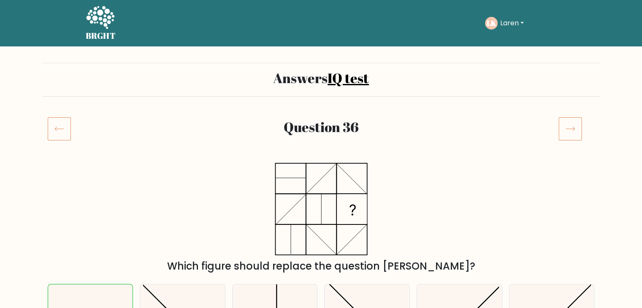
click at [565, 124] on icon at bounding box center [571, 129] width 24 height 24
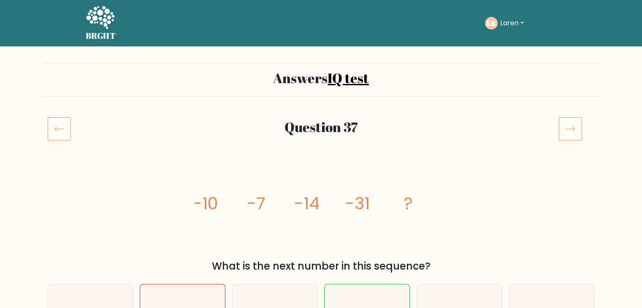
click at [564, 130] on icon at bounding box center [571, 129] width 24 height 24
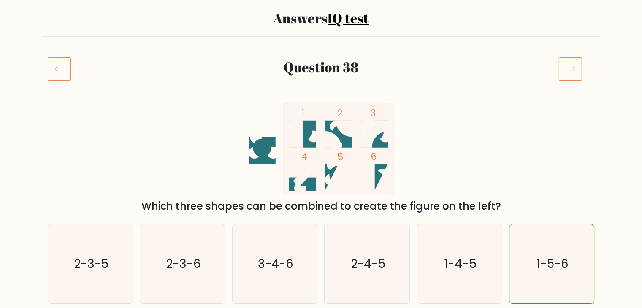
scroll to position [42, 0]
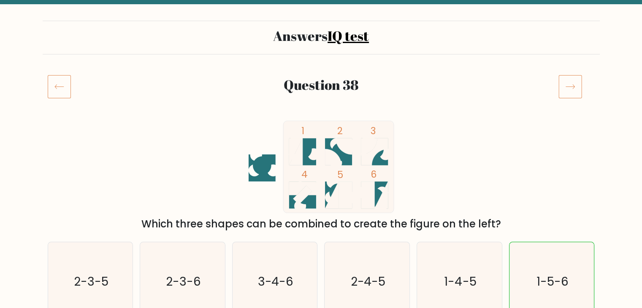
click at [564, 87] on icon at bounding box center [571, 87] width 24 height 24
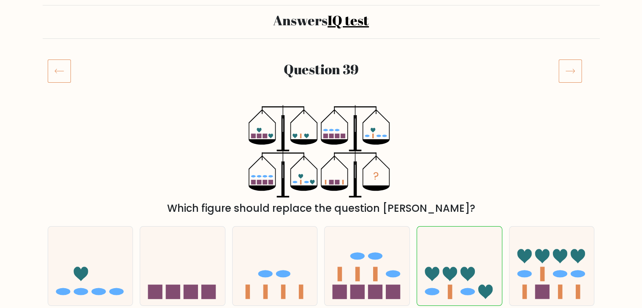
scroll to position [42, 0]
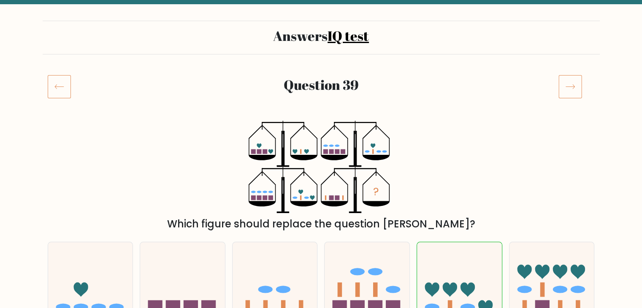
click at [563, 80] on icon at bounding box center [571, 87] width 24 height 24
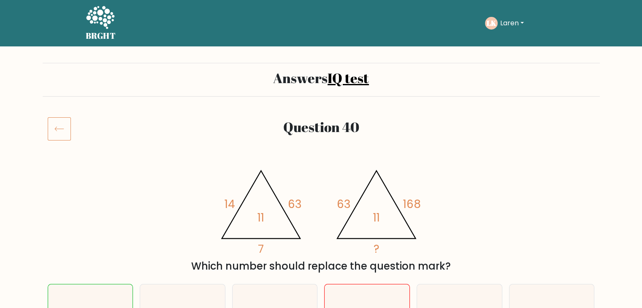
click at [518, 19] on button "Laren" at bounding box center [512, 23] width 29 height 11
click at [509, 36] on link "Dashboard" at bounding box center [518, 41] width 67 height 14
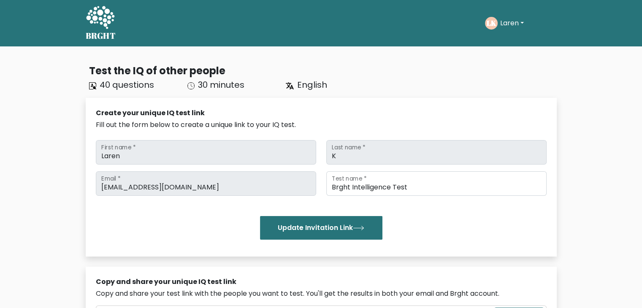
click at [508, 24] on button "Laren" at bounding box center [512, 23] width 29 height 11
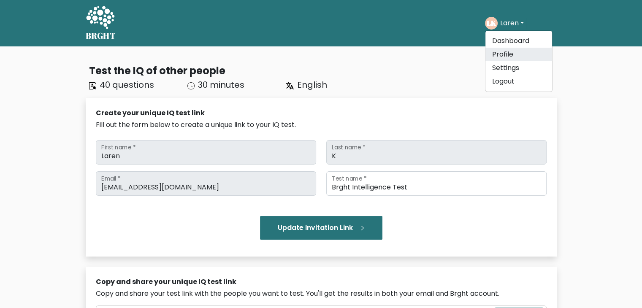
click at [510, 54] on link "Profile" at bounding box center [518, 55] width 67 height 14
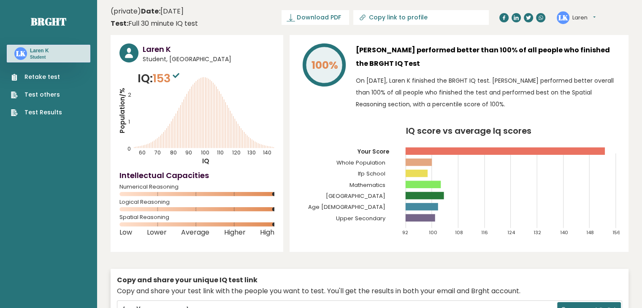
click at [179, 102] on icon "Population/% IQ 0 1 2 60 70 80 90 100 110 120 130 140" at bounding box center [196, 117] width 155 height 95
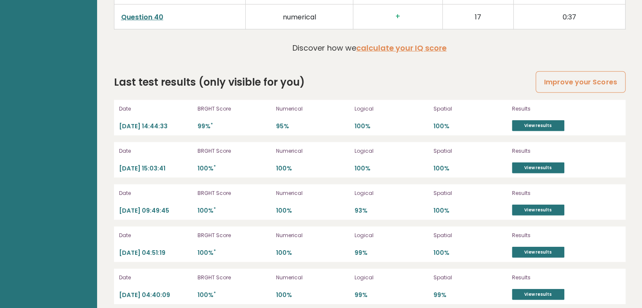
scroll to position [2364, 0]
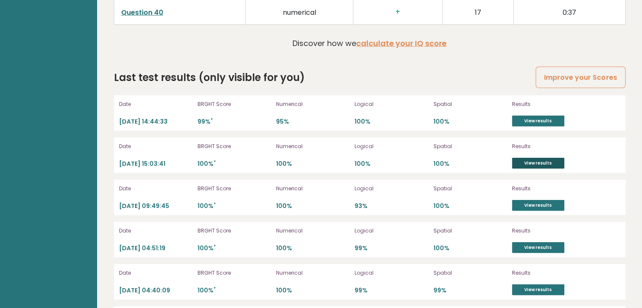
click at [523, 158] on link "View results" at bounding box center [538, 163] width 52 height 11
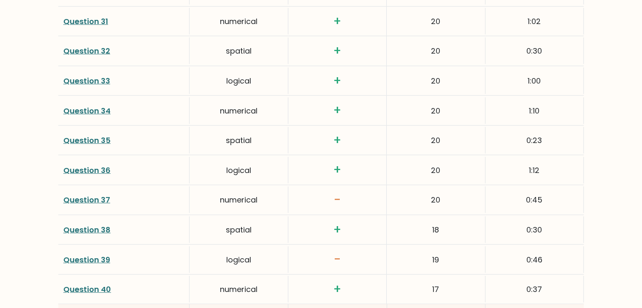
scroll to position [2234, 0]
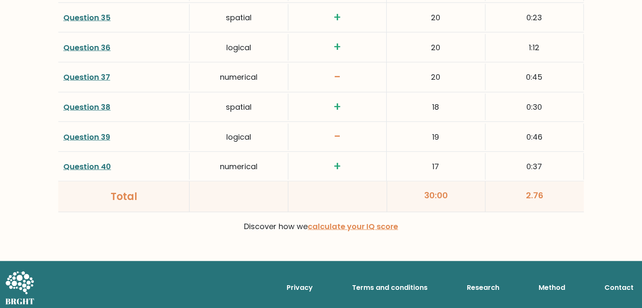
click at [342, 130] on h3 "-" at bounding box center [337, 137] width 88 height 14
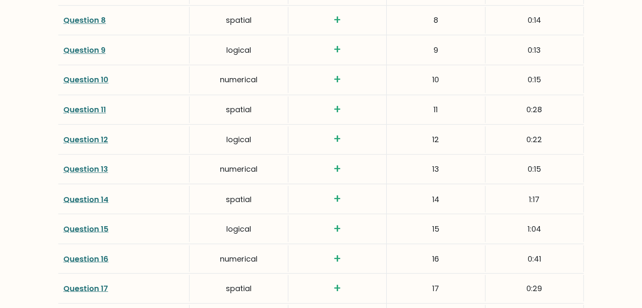
scroll to position [1347, 0]
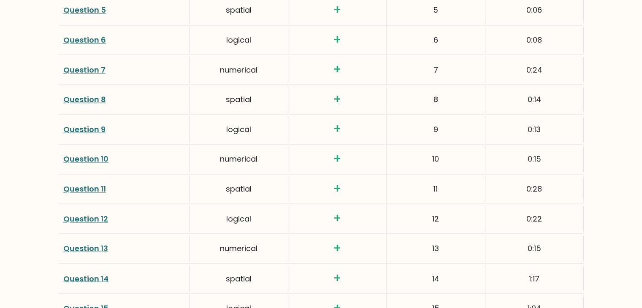
click at [95, 215] on link "Question 12" at bounding box center [85, 219] width 45 height 11
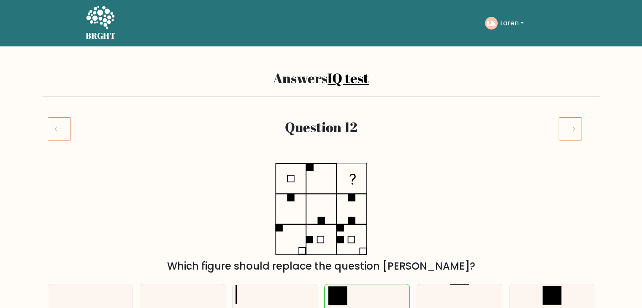
click at [572, 122] on icon at bounding box center [571, 129] width 24 height 24
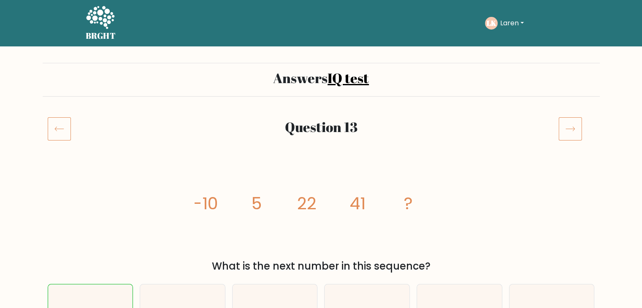
click at [563, 124] on icon at bounding box center [571, 129] width 24 height 24
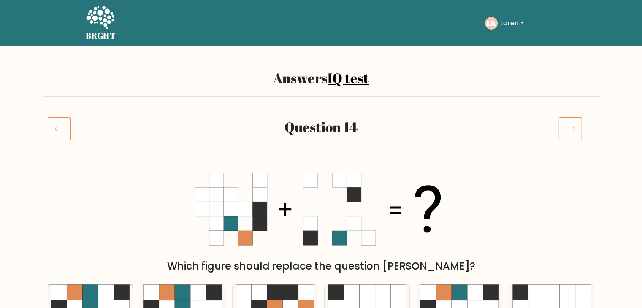
click at [569, 126] on icon at bounding box center [571, 129] width 24 height 24
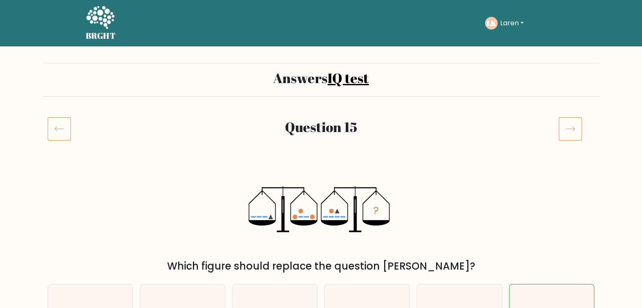
click at [574, 137] on icon at bounding box center [571, 129] width 24 height 24
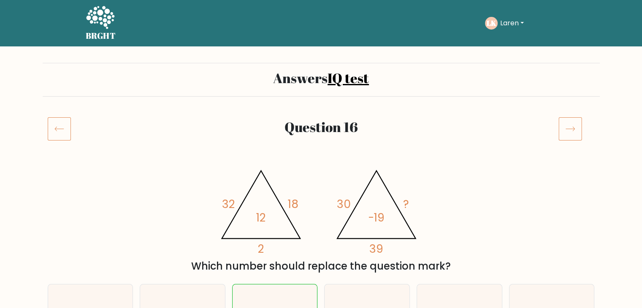
click at [573, 136] on icon at bounding box center [571, 129] width 24 height 24
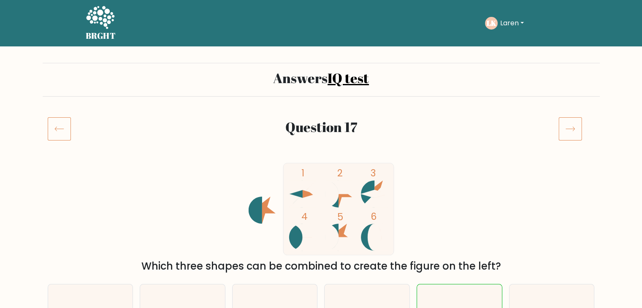
click at [564, 125] on icon at bounding box center [571, 129] width 24 height 24
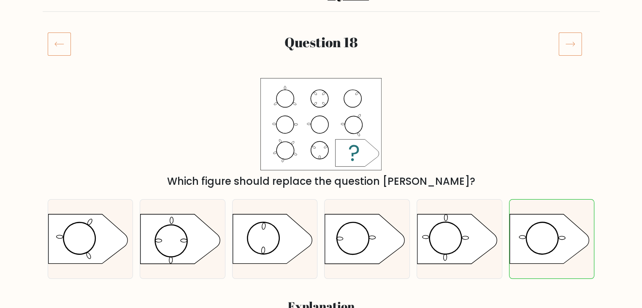
scroll to position [84, 0]
click at [568, 39] on icon at bounding box center [571, 45] width 24 height 24
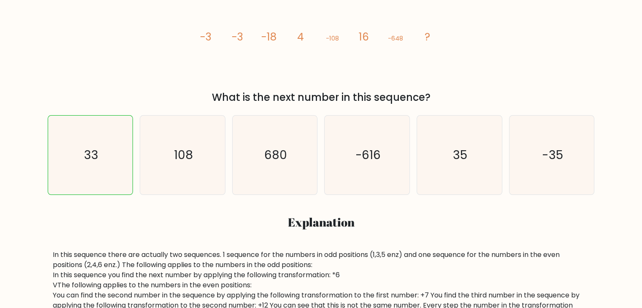
scroll to position [42, 0]
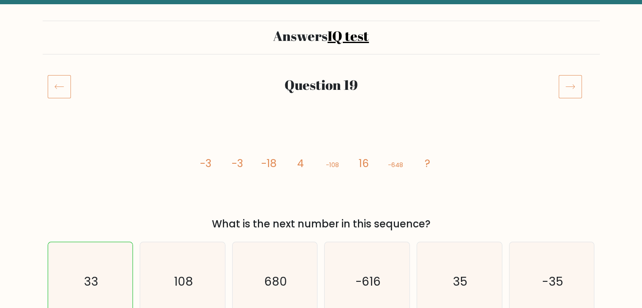
click at [574, 87] on icon at bounding box center [570, 87] width 9 height 4
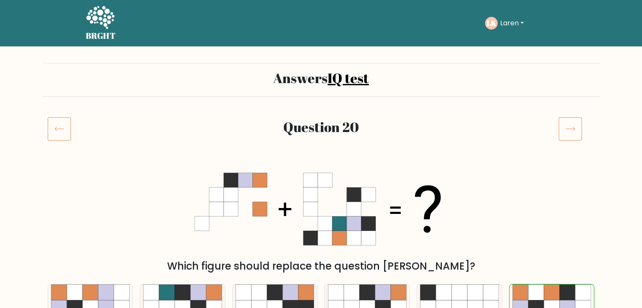
click at [569, 126] on icon at bounding box center [571, 129] width 24 height 24
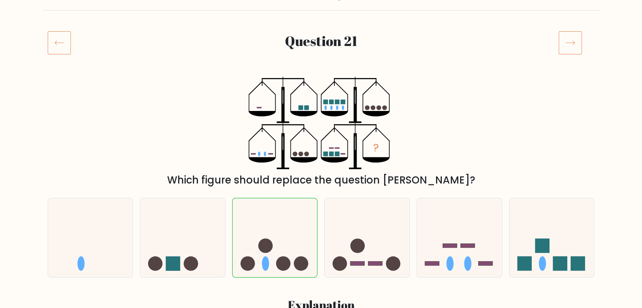
scroll to position [84, 0]
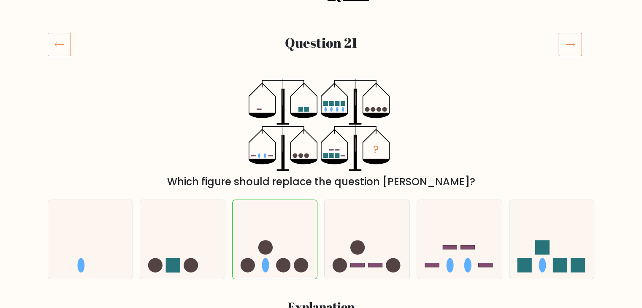
click at [581, 43] on icon at bounding box center [571, 45] width 24 height 24
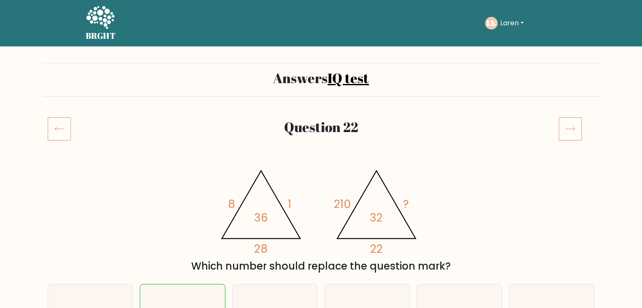
click at [573, 127] on icon at bounding box center [570, 129] width 9 height 4
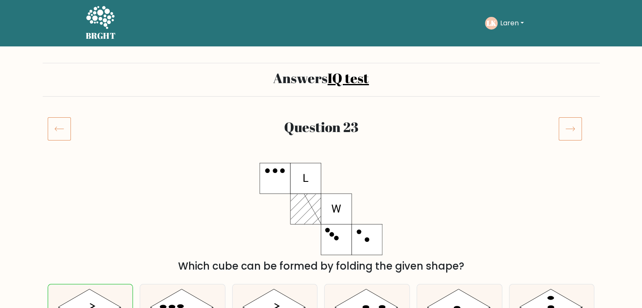
click at [564, 118] on icon at bounding box center [571, 129] width 24 height 24
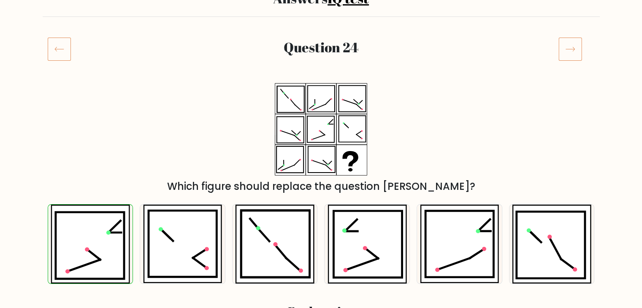
scroll to position [42, 0]
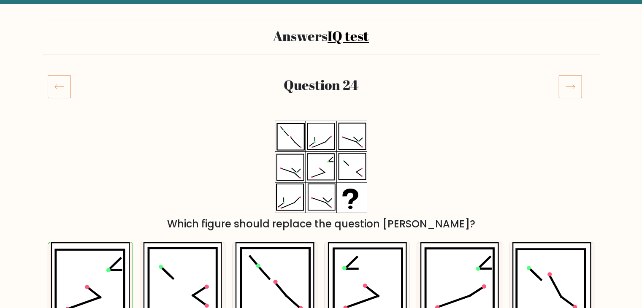
click at [578, 83] on icon at bounding box center [571, 87] width 24 height 24
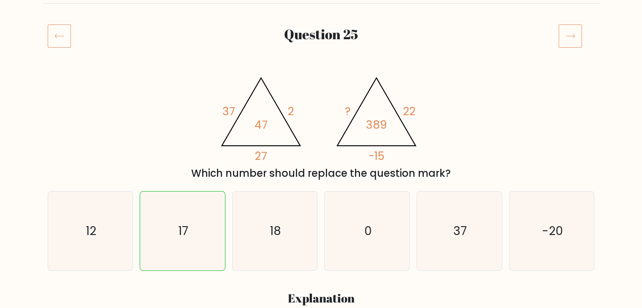
scroll to position [84, 0]
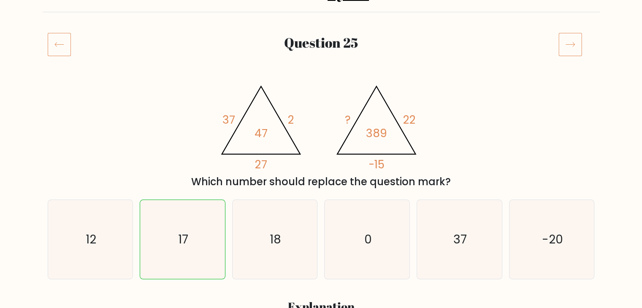
click at [578, 51] on icon at bounding box center [571, 45] width 24 height 24
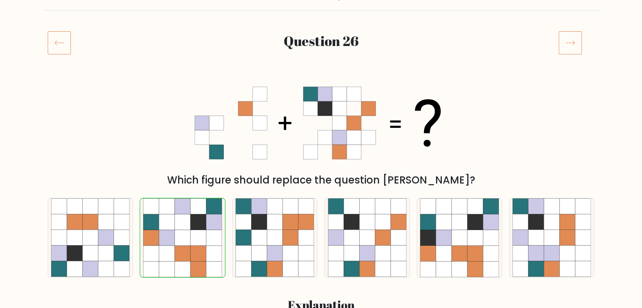
scroll to position [84, 0]
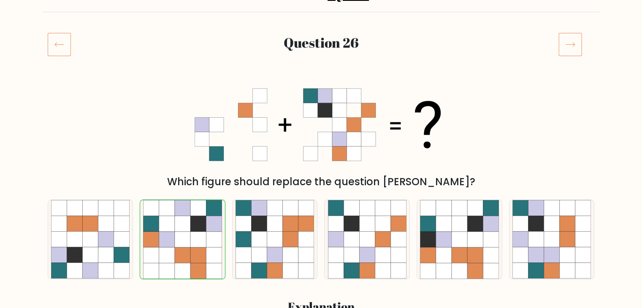
click at [570, 54] on icon at bounding box center [571, 45] width 24 height 24
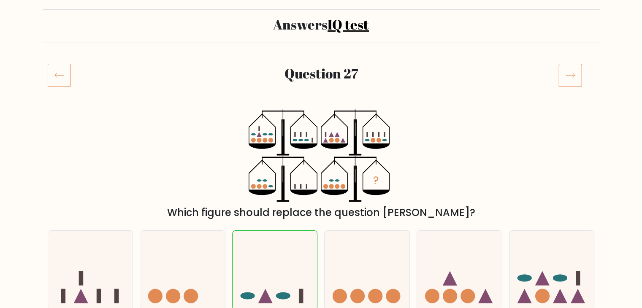
scroll to position [42, 0]
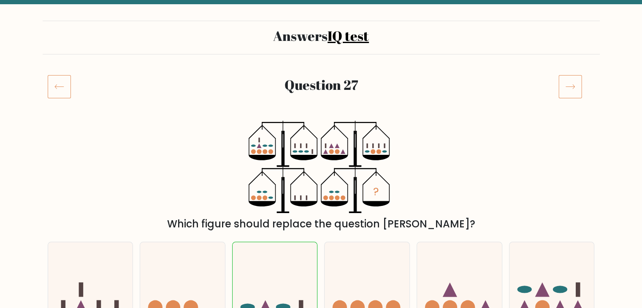
click at [564, 84] on icon at bounding box center [571, 87] width 24 height 24
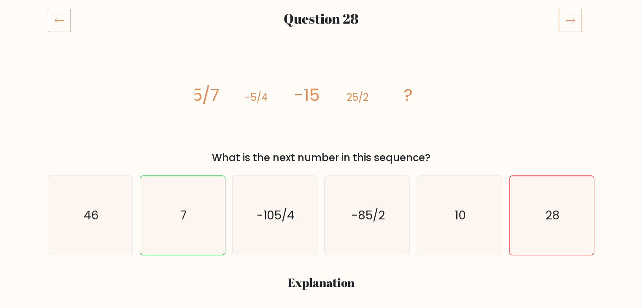
scroll to position [84, 0]
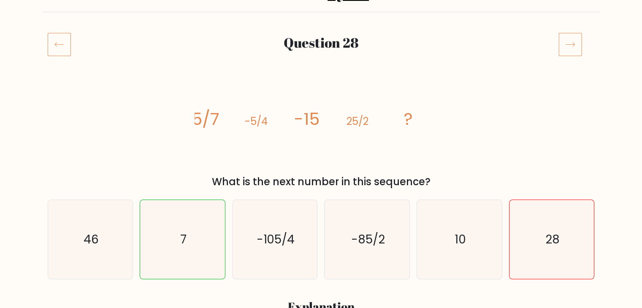
click at [580, 46] on icon at bounding box center [571, 45] width 24 height 24
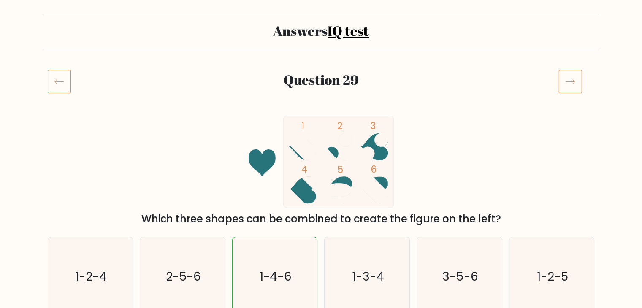
scroll to position [42, 0]
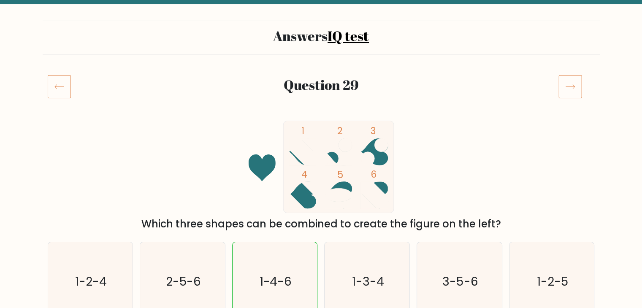
click at [571, 90] on icon at bounding box center [571, 87] width 24 height 24
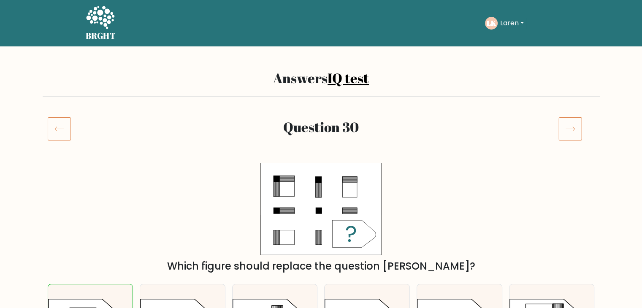
click at [572, 130] on icon at bounding box center [571, 129] width 24 height 24
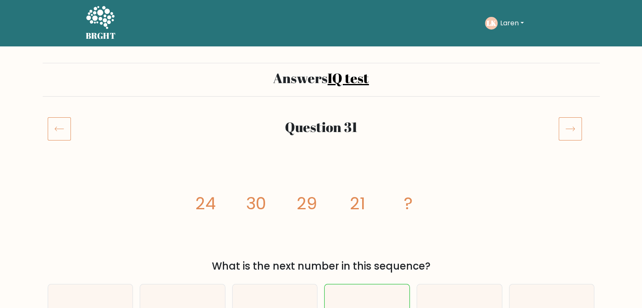
click at [570, 133] on icon at bounding box center [571, 129] width 24 height 24
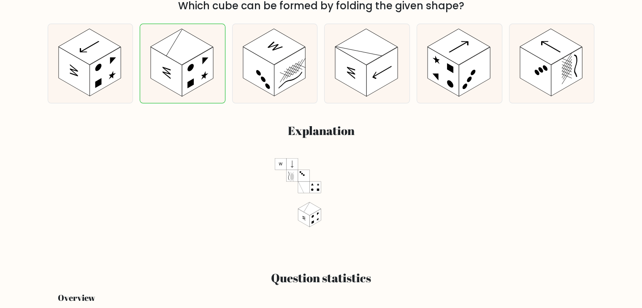
scroll to position [42, 0]
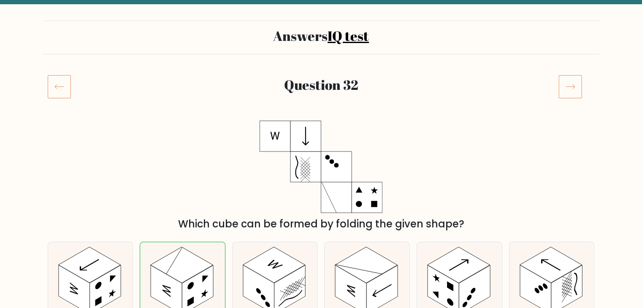
click at [571, 87] on icon at bounding box center [570, 87] width 9 height 4
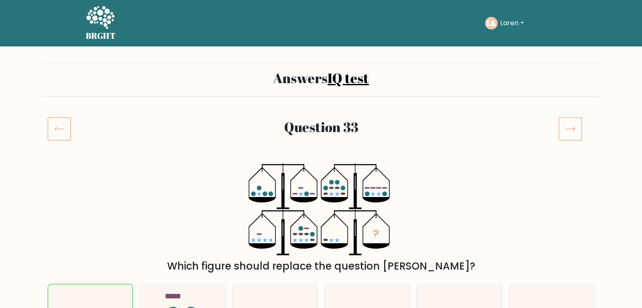
click at [569, 137] on icon at bounding box center [571, 129] width 24 height 24
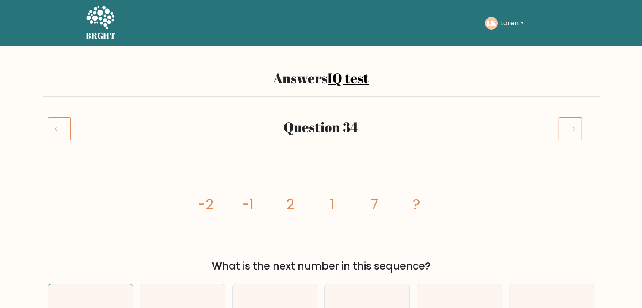
click at [564, 133] on icon at bounding box center [571, 129] width 24 height 24
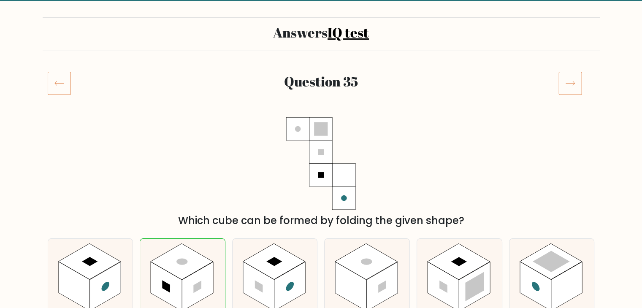
scroll to position [42, 0]
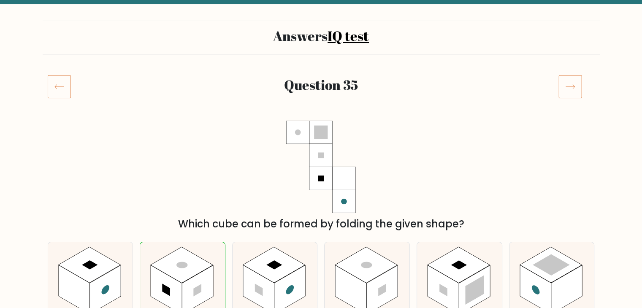
click at [568, 82] on icon at bounding box center [571, 87] width 24 height 24
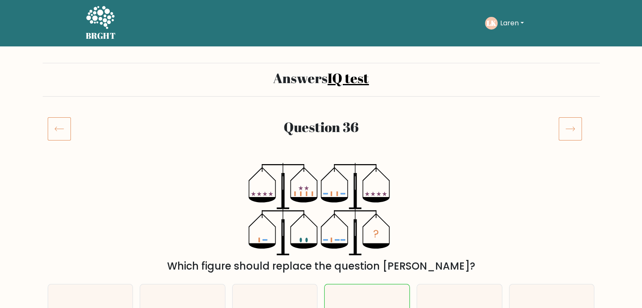
click at [572, 129] on icon at bounding box center [571, 129] width 24 height 24
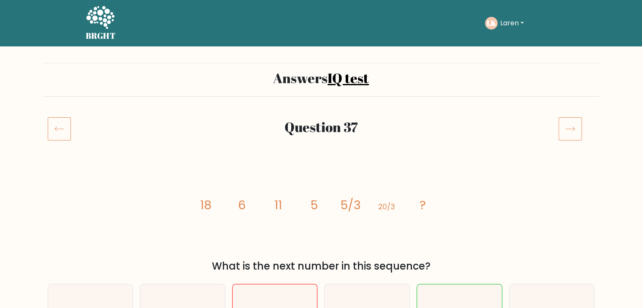
click at [567, 120] on icon at bounding box center [571, 129] width 24 height 24
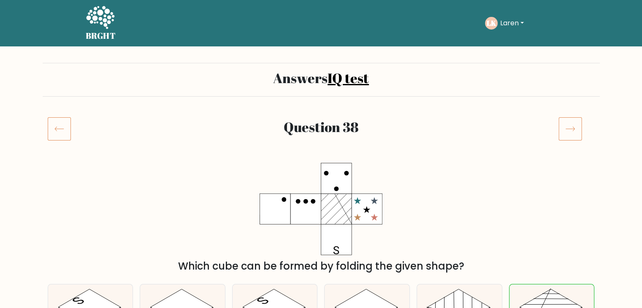
click at [564, 129] on icon at bounding box center [571, 129] width 24 height 24
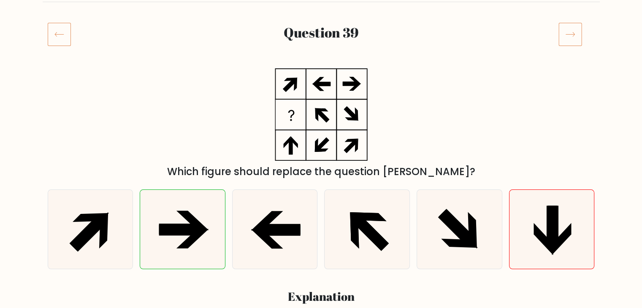
scroll to position [84, 0]
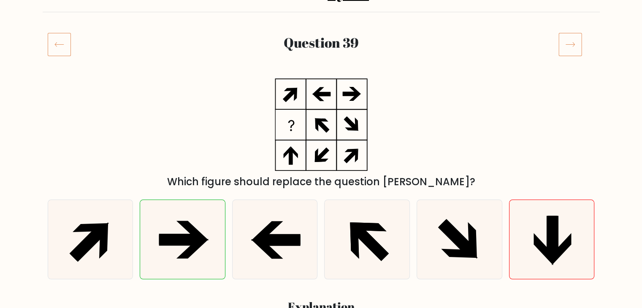
click at [566, 50] on icon at bounding box center [571, 45] width 24 height 24
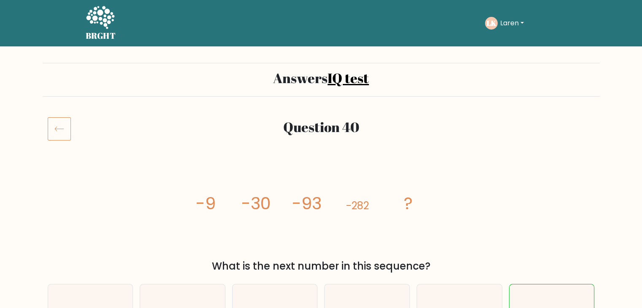
click at [54, 128] on icon at bounding box center [59, 129] width 23 height 24
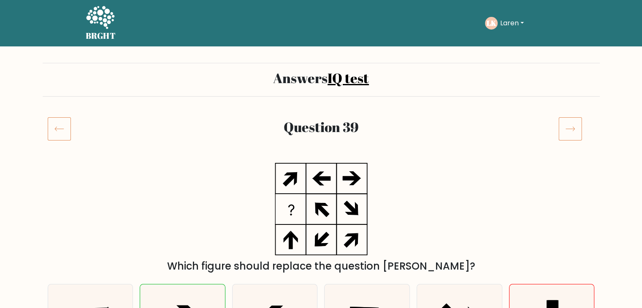
click at [54, 128] on icon at bounding box center [59, 129] width 23 height 24
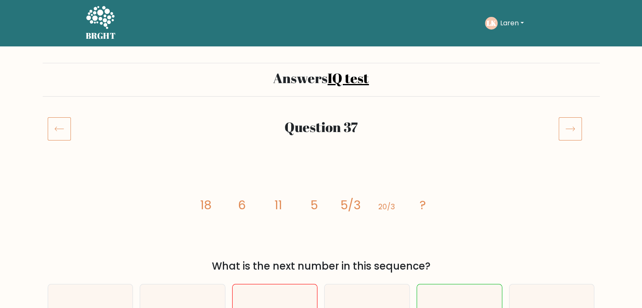
click at [54, 128] on icon at bounding box center [59, 129] width 23 height 24
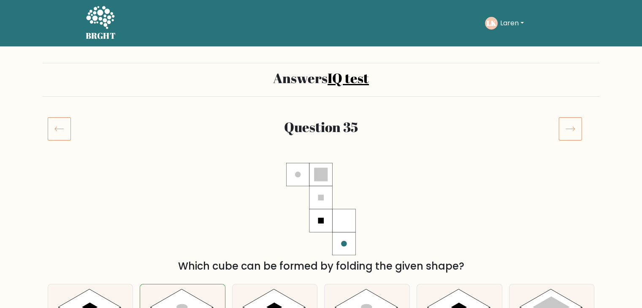
click at [54, 128] on icon at bounding box center [59, 129] width 23 height 24
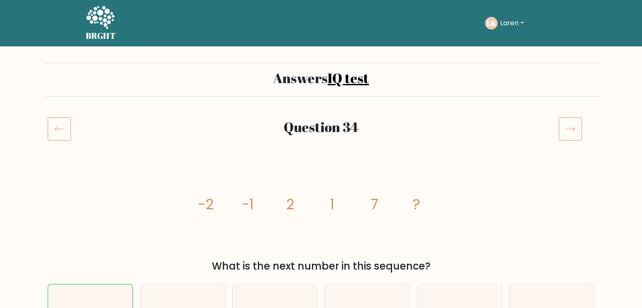
click at [54, 128] on icon at bounding box center [59, 129] width 23 height 24
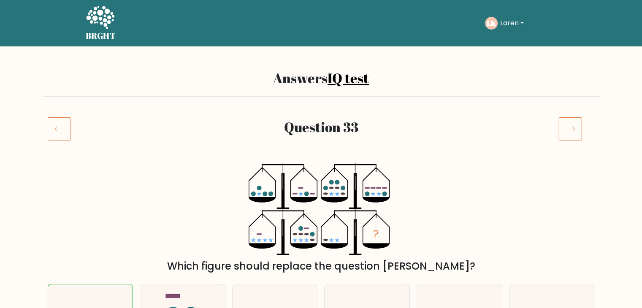
click at [54, 128] on icon at bounding box center [59, 129] width 23 height 24
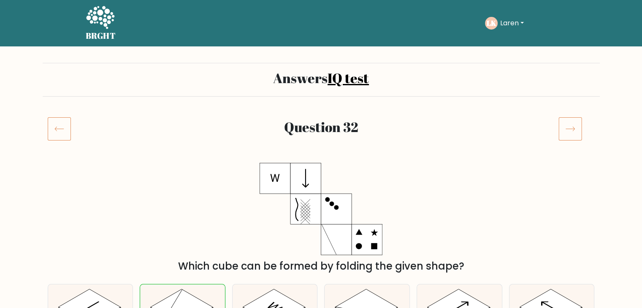
click at [54, 128] on icon at bounding box center [59, 129] width 23 height 24
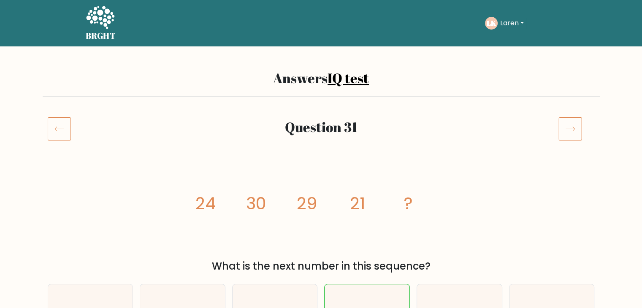
click at [60, 125] on icon at bounding box center [59, 129] width 23 height 24
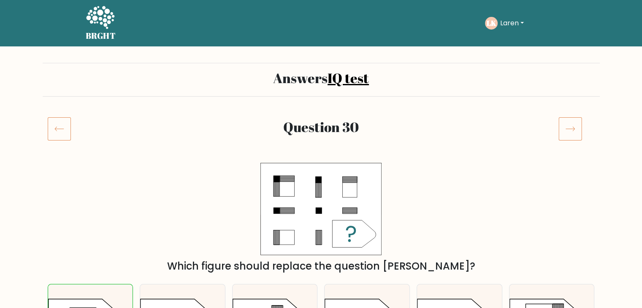
click at [60, 125] on icon at bounding box center [59, 129] width 23 height 24
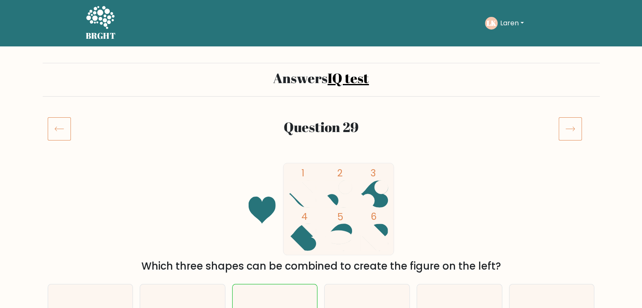
click at [60, 125] on icon at bounding box center [59, 129] width 23 height 24
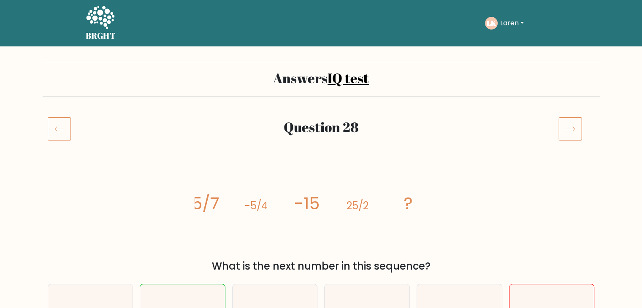
click at [61, 129] on icon at bounding box center [59, 129] width 9 height 4
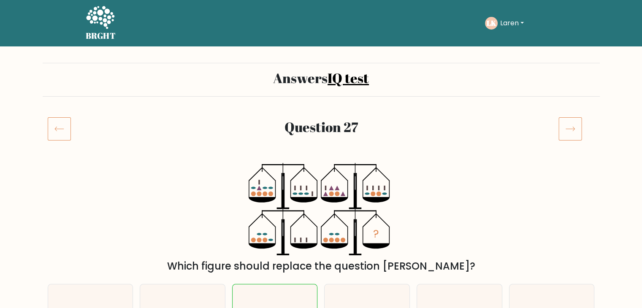
click at [61, 129] on icon at bounding box center [59, 129] width 9 height 4
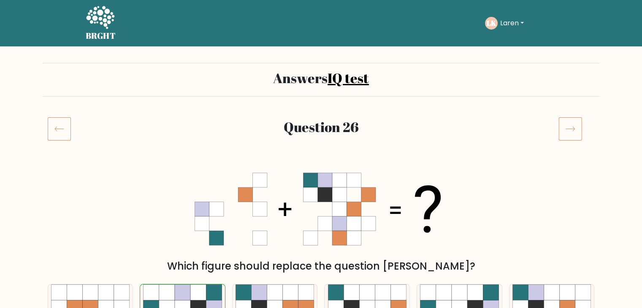
click at [564, 127] on icon at bounding box center [571, 129] width 24 height 24
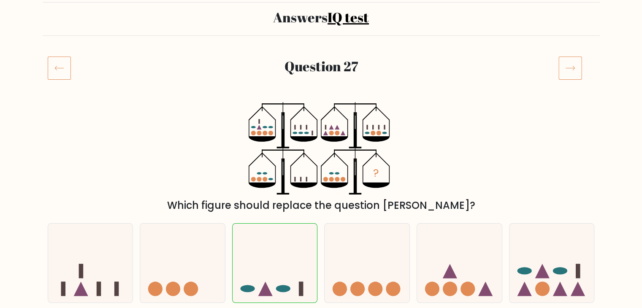
scroll to position [42, 0]
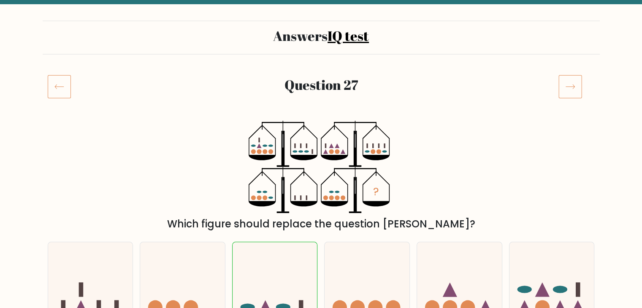
click at [50, 84] on icon at bounding box center [59, 87] width 23 height 24
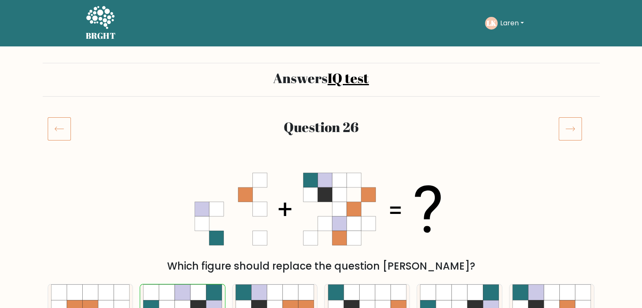
click at [57, 84] on h2 "Answers IQ test" at bounding box center [321, 78] width 547 height 16
click at [57, 120] on icon at bounding box center [59, 129] width 23 height 24
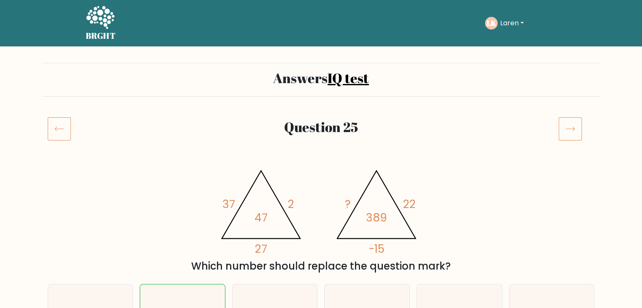
click at [58, 127] on icon at bounding box center [59, 129] width 23 height 24
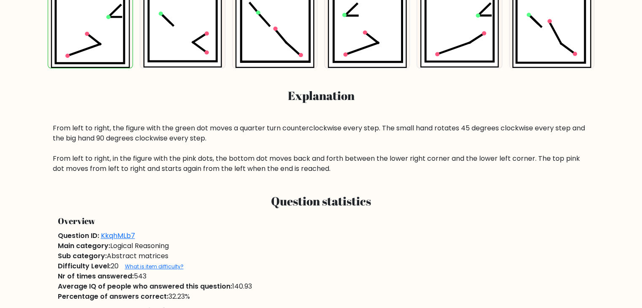
scroll to position [507, 0]
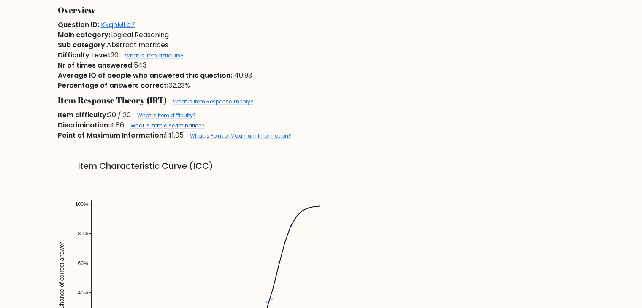
click at [163, 127] on link "What is item discrimination?" at bounding box center [167, 125] width 74 height 7
click at [223, 137] on link "What is Point of Maximum Information?" at bounding box center [240, 135] width 101 height 7
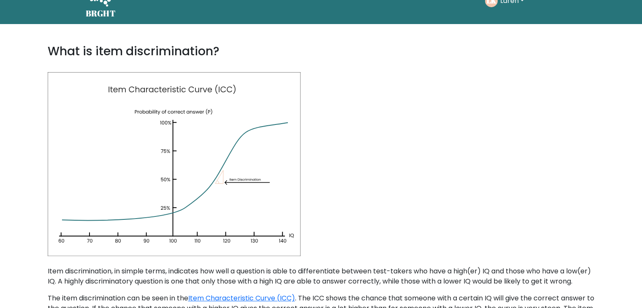
scroll to position [127, 0]
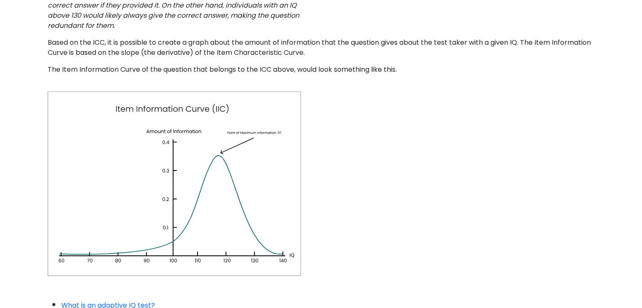
scroll to position [464, 0]
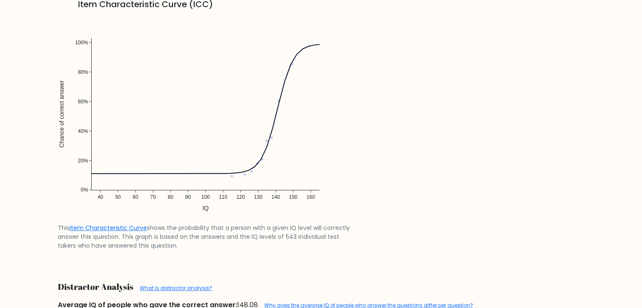
scroll to position [675, 0]
